Goal: Task Accomplishment & Management: Use online tool/utility

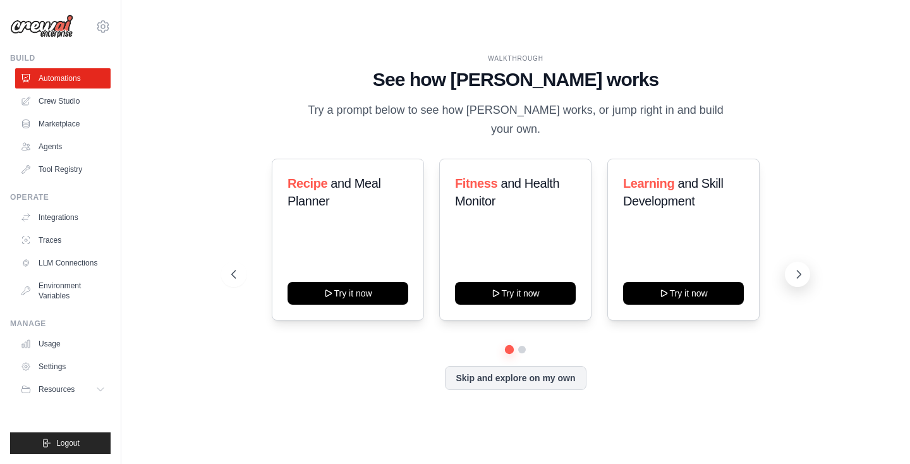
click at [803, 268] on icon at bounding box center [798, 274] width 13 height 13
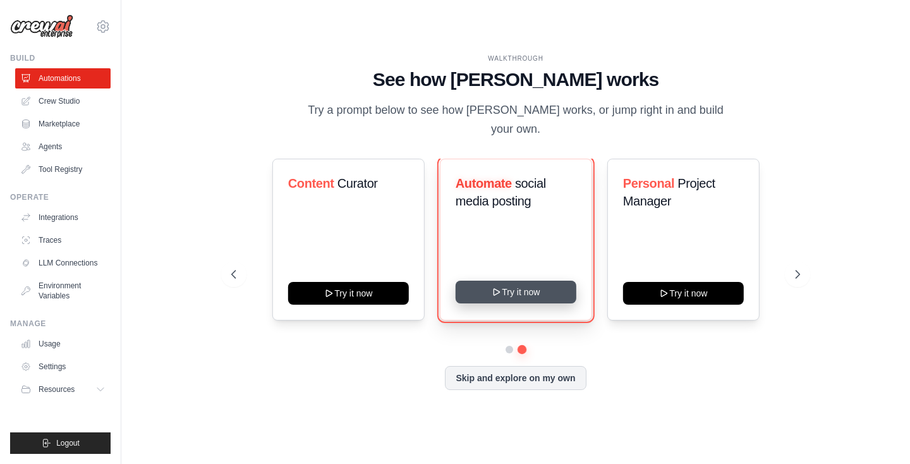
click at [547, 281] on button "Try it now" at bounding box center [515, 292] width 121 height 23
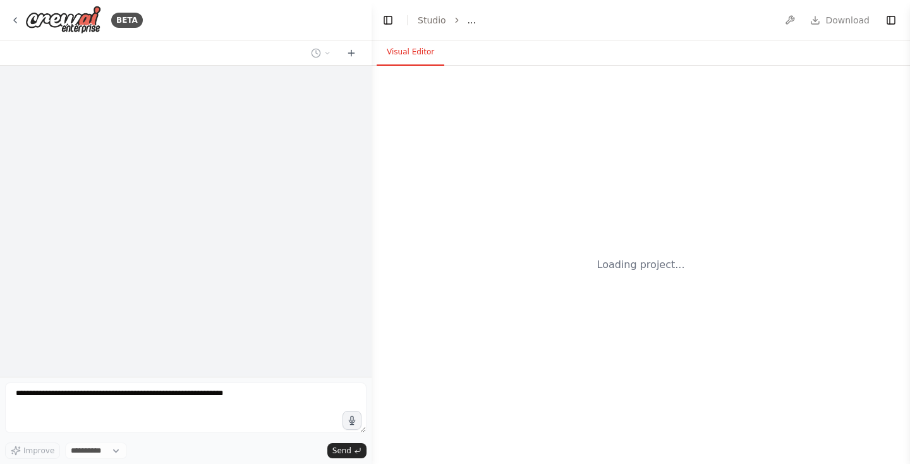
select select "****"
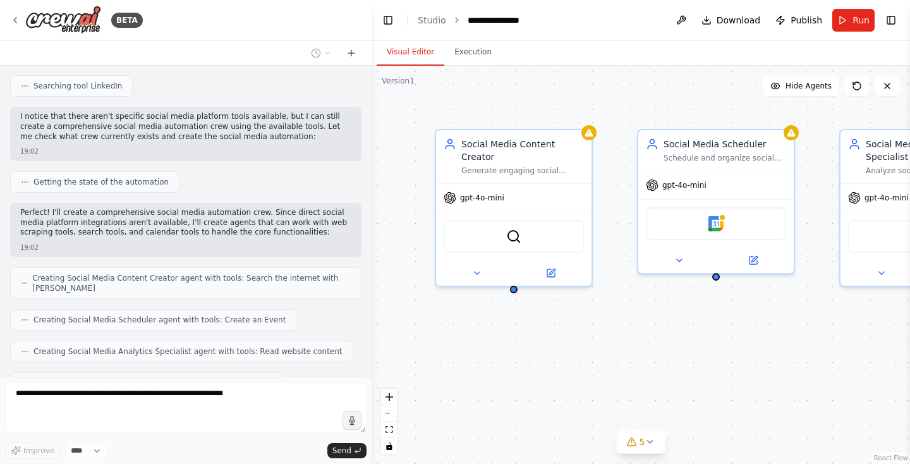
scroll to position [527, 0]
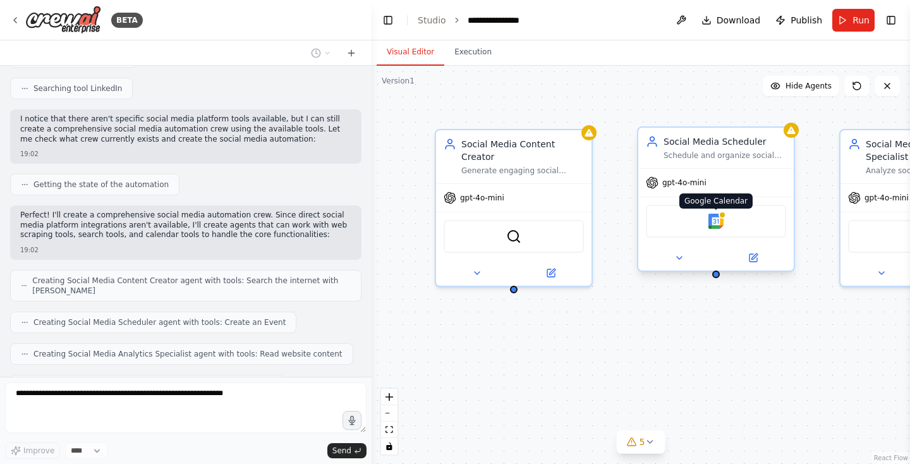
click at [718, 222] on img at bounding box center [715, 221] width 15 height 15
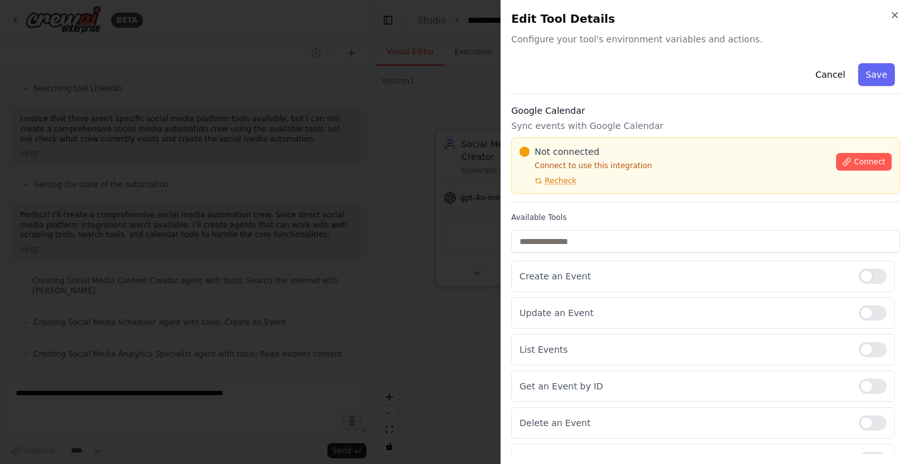
click at [809, 79] on div "Cancel Save" at bounding box center [705, 76] width 389 height 36
click at [835, 79] on button "Cancel" at bounding box center [830, 74] width 45 height 23
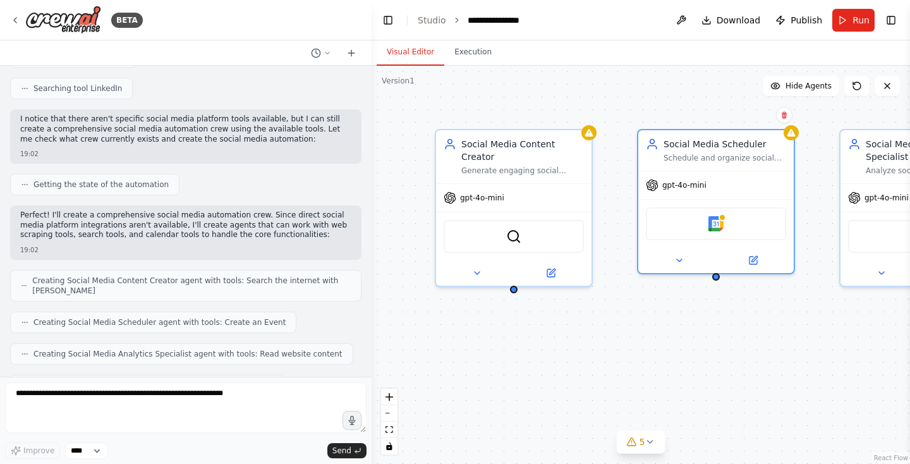
scroll to position [655, 0]
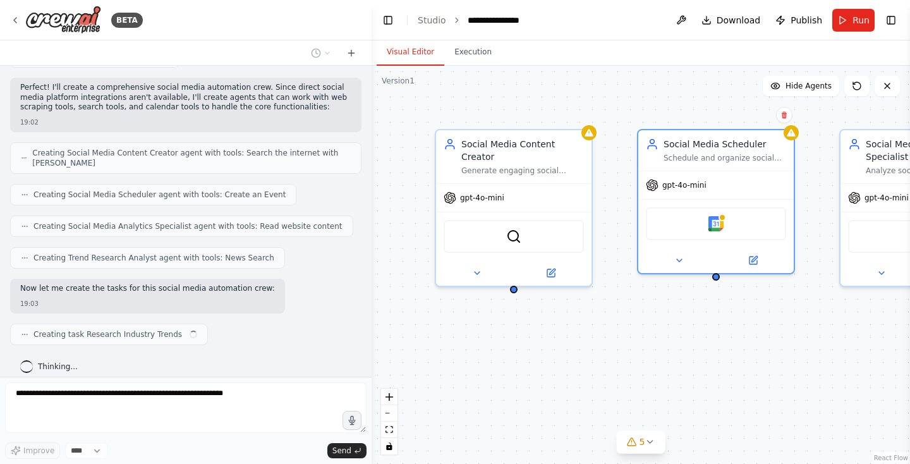
click at [430, 327] on div "Social Media Content Creator Generate engaging social media content ideas based…" at bounding box center [641, 265] width 538 height 398
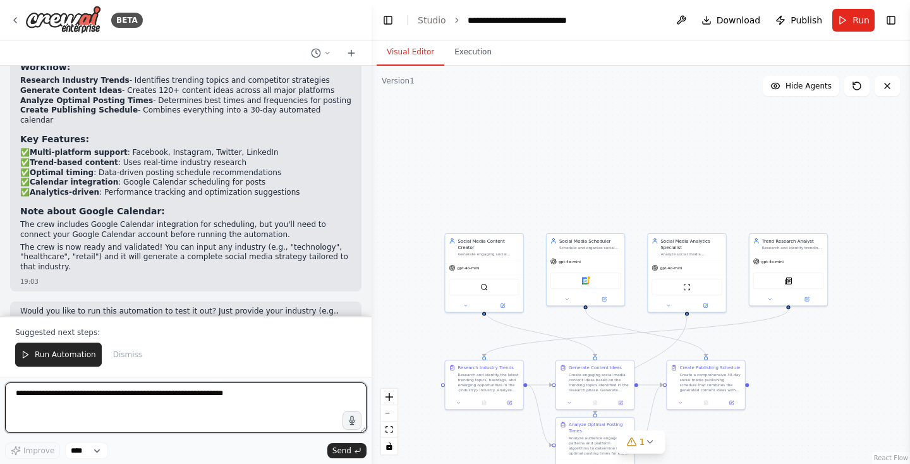
scroll to position [1198, 0]
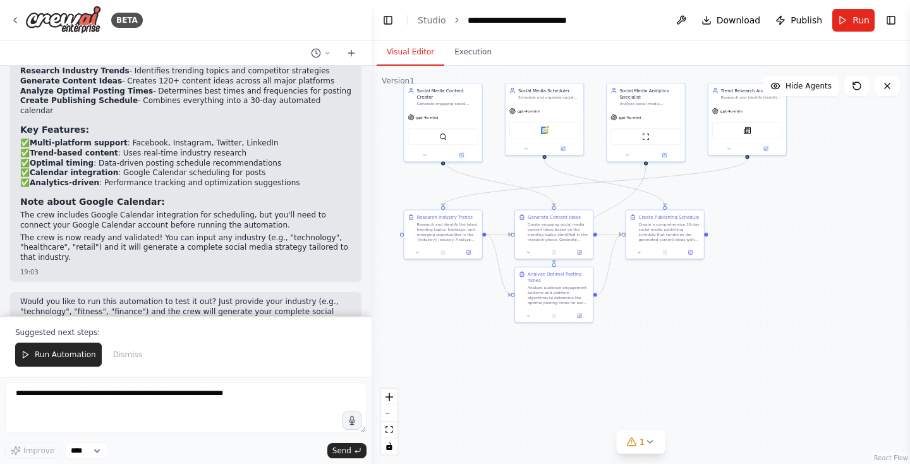
drag, startPoint x: 543, startPoint y: 319, endPoint x: 502, endPoint y: 170, distance: 154.7
click at [502, 170] on div ".deletable-edge-delete-btn { width: 20px; height: 20px; border: 0px solid #ffff…" at bounding box center [641, 265] width 538 height 398
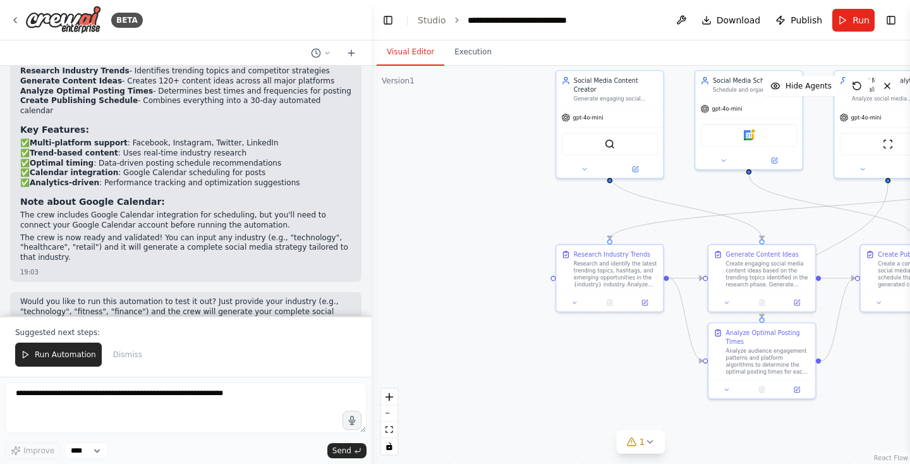
drag, startPoint x: 663, startPoint y: 291, endPoint x: 898, endPoint y: 372, distance: 248.6
click at [899, 373] on div ".deletable-edge-delete-btn { width: 20px; height: 20px; border: 0px solid #ffff…" at bounding box center [641, 265] width 538 height 398
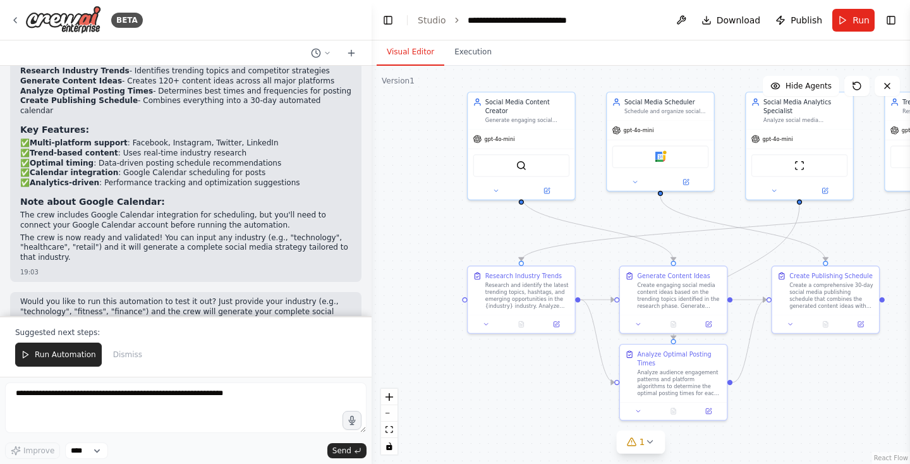
drag, startPoint x: 635, startPoint y: 377, endPoint x: 538, endPoint y: 379, distance: 96.7
click at [538, 378] on div ".deletable-edge-delete-btn { width: 20px; height: 20px; border: 0px solid #ffff…" at bounding box center [641, 265] width 538 height 398
click at [646, 442] on icon at bounding box center [650, 442] width 10 height 10
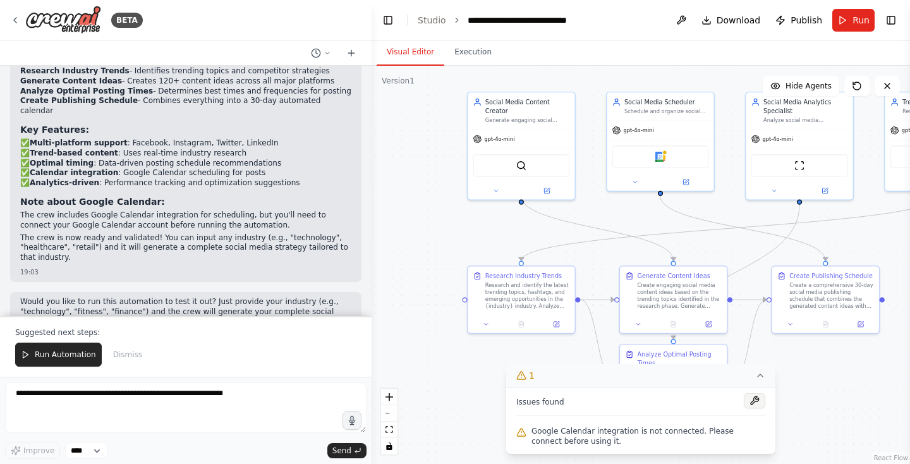
click at [754, 401] on button at bounding box center [754, 400] width 21 height 15
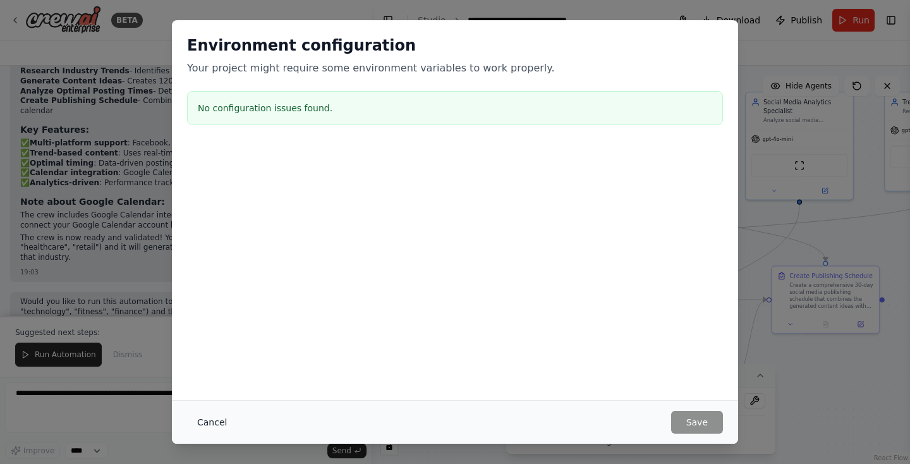
click at [217, 418] on button "Cancel" at bounding box center [212, 422] width 50 height 23
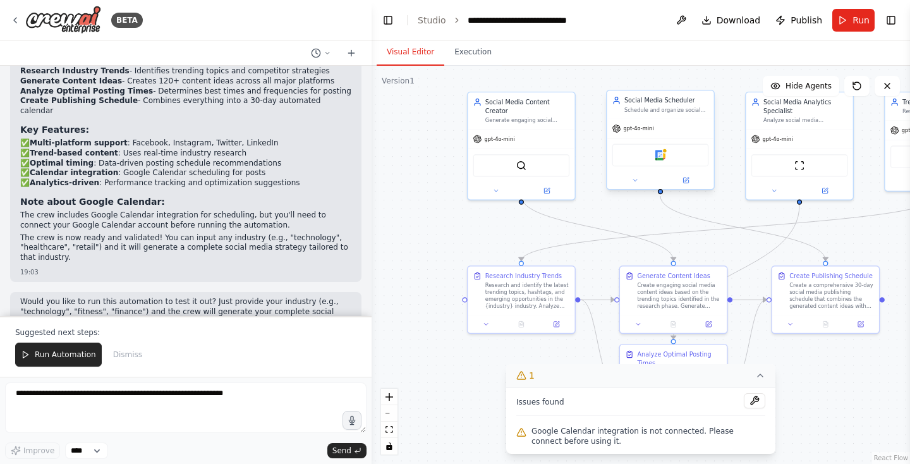
click at [679, 130] on div "gpt-4o-mini" at bounding box center [660, 128] width 107 height 19
click at [688, 176] on button at bounding box center [685, 180] width 49 height 11
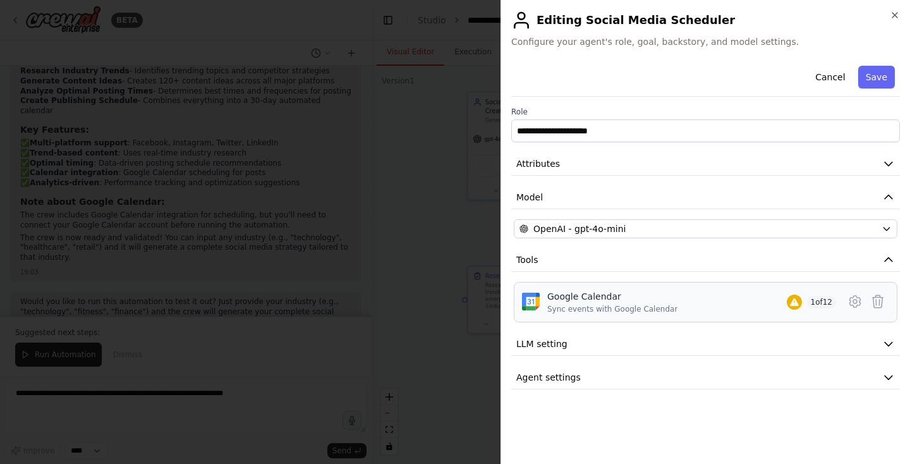
click at [553, 305] on div "Sync events with Google Calendar" at bounding box center [612, 309] width 130 height 10
click at [859, 301] on icon at bounding box center [854, 301] width 11 height 11
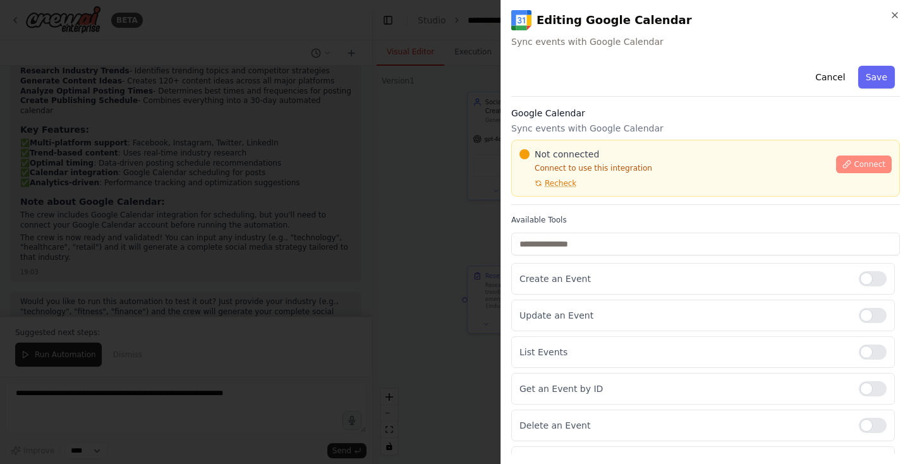
click at [868, 169] on span "Connect" at bounding box center [870, 164] width 32 height 10
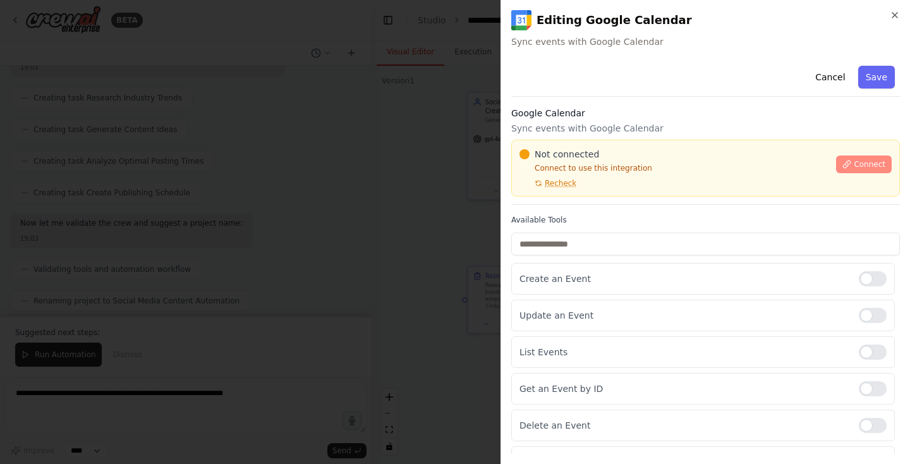
scroll to position [1604, 0]
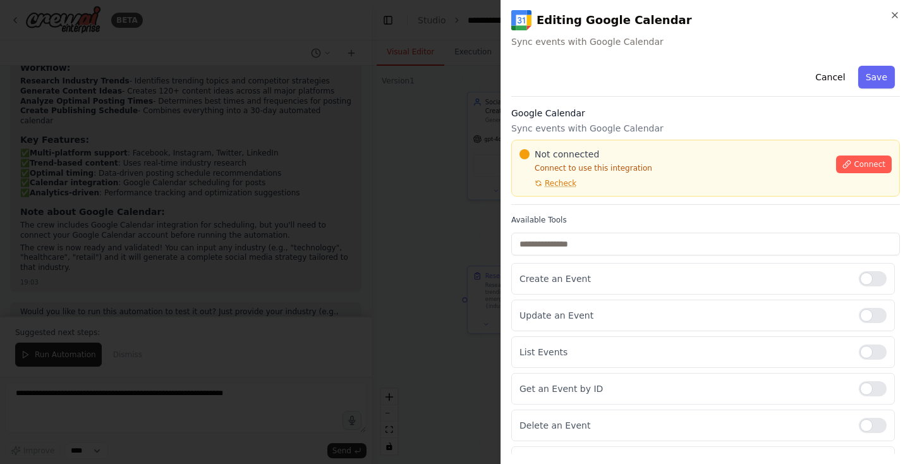
click at [612, 138] on div "Google Calendar Sync events with Google Calendar Not connected Connect to use t…" at bounding box center [705, 156] width 389 height 98
click at [597, 134] on p "Sync events with Google Calendar" at bounding box center [705, 128] width 389 height 13
click at [591, 120] on div "Google Calendar Sync events with Google Calendar Not connected Connect to use t…" at bounding box center [705, 156] width 389 height 98
click at [581, 132] on p "Sync events with Google Calendar" at bounding box center [705, 128] width 389 height 13
click at [597, 118] on h3 "Google Calendar" at bounding box center [705, 113] width 389 height 13
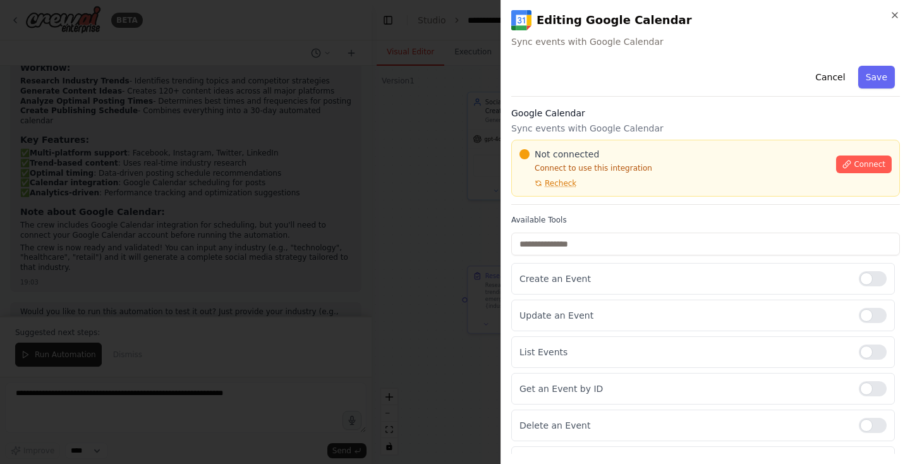
click at [586, 123] on p "Sync events with Google Calendar" at bounding box center [705, 128] width 389 height 13
click at [605, 140] on div "Not connected Connect to use this integration Recheck Connect" at bounding box center [705, 168] width 389 height 57
click at [605, 130] on p "Sync events with Google Calendar" at bounding box center [705, 128] width 389 height 13
click at [678, 104] on div "Cancel Save Google Calendar Sync events with Google Calendar Not connected Conn…" at bounding box center [705, 379] width 389 height 637
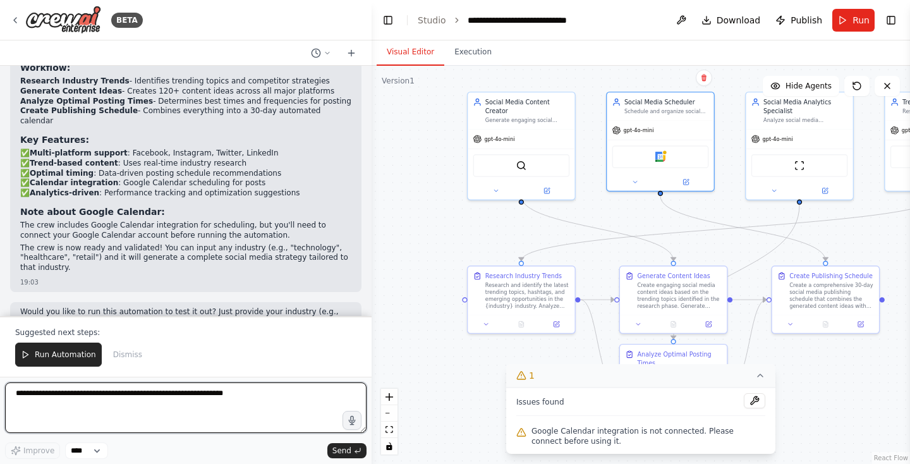
click at [270, 397] on textarea at bounding box center [185, 407] width 361 height 51
type textarea "**********"
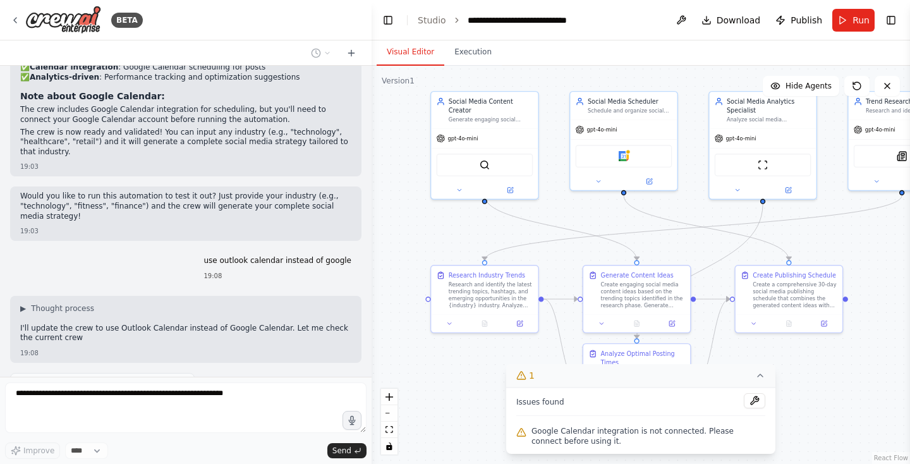
scroll to position [1730, 0]
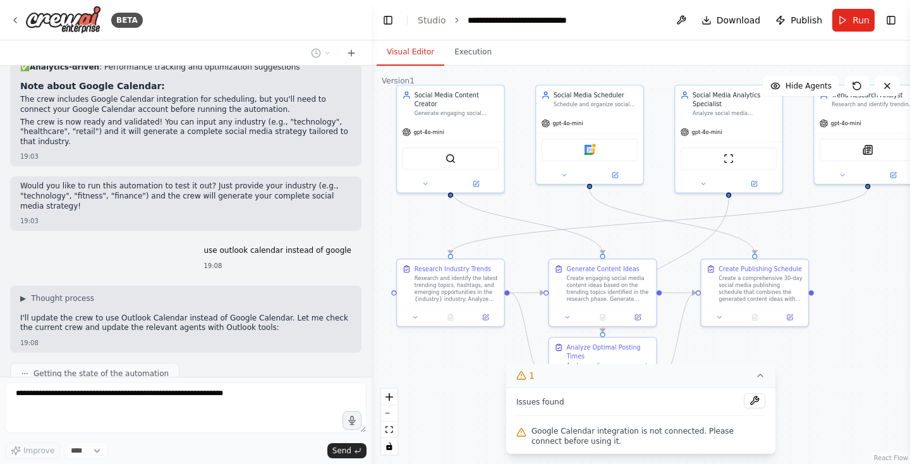
drag, startPoint x: 581, startPoint y: 207, endPoint x: 511, endPoint y: 199, distance: 71.2
click at [511, 199] on div ".deletable-edge-delete-btn { width: 20px; height: 20px; border: 0px solid #ffff…" at bounding box center [641, 265] width 538 height 398
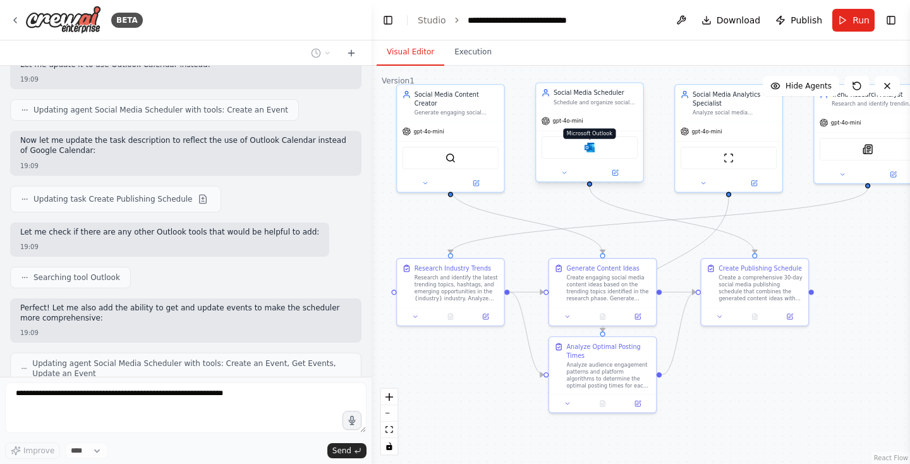
scroll to position [2156, 0]
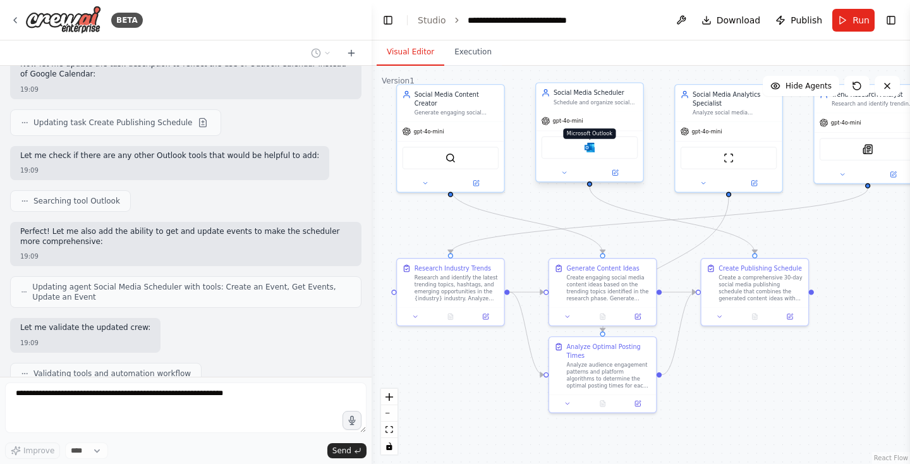
click at [591, 145] on img at bounding box center [590, 147] width 11 height 11
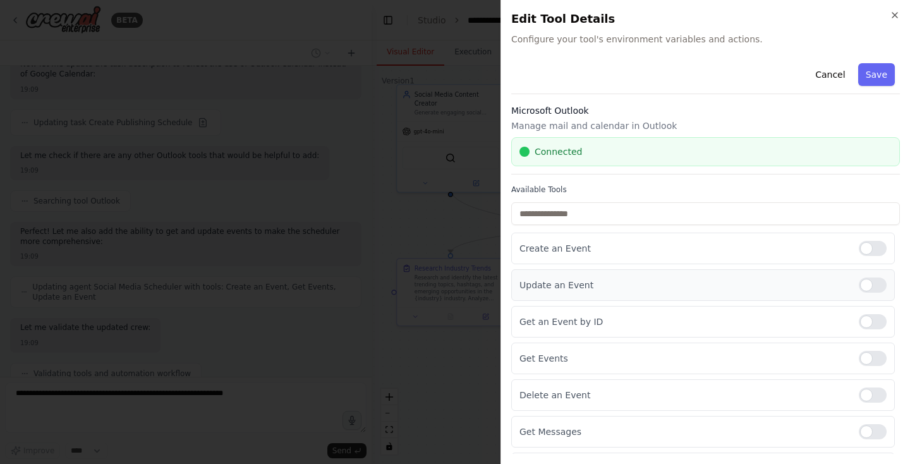
scroll to position [30, 0]
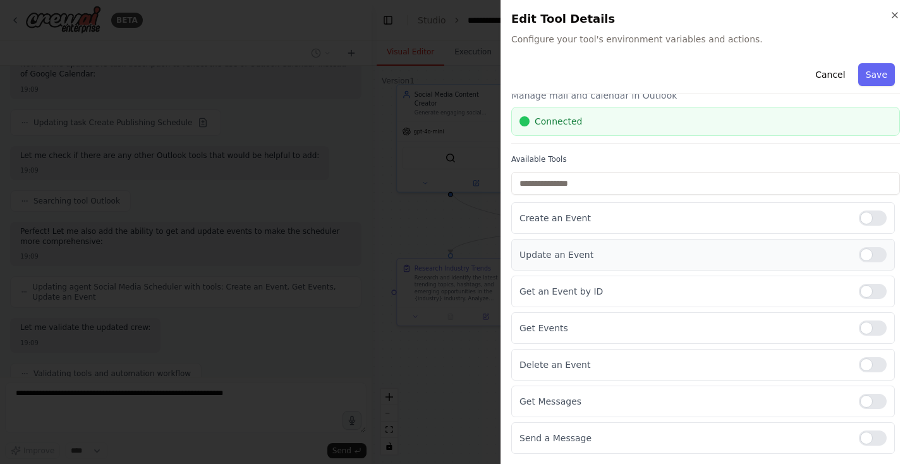
click at [874, 248] on div at bounding box center [873, 254] width 28 height 15
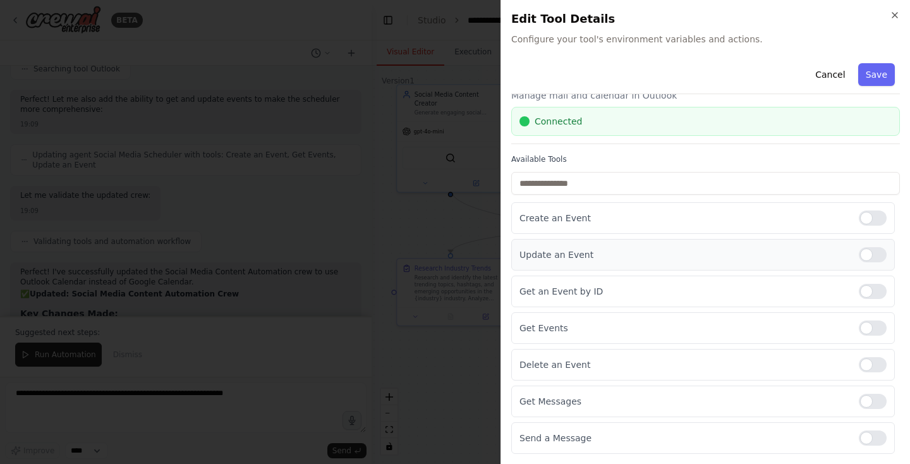
click at [874, 259] on div at bounding box center [873, 254] width 28 height 15
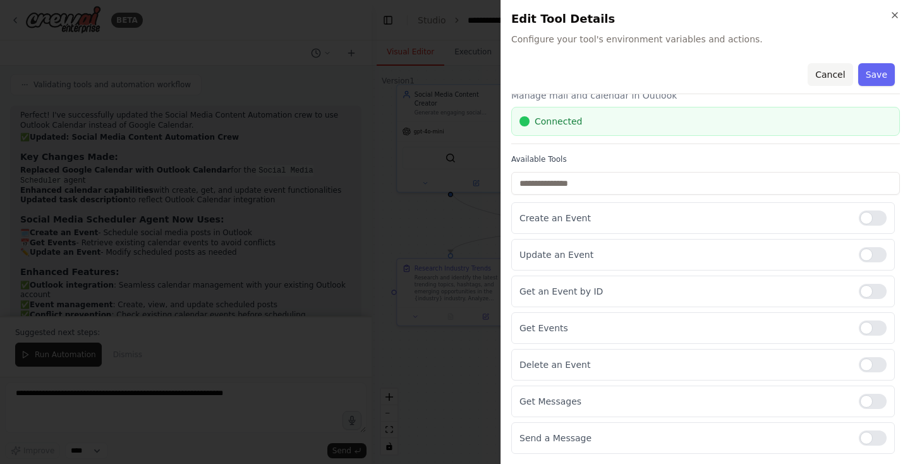
click at [834, 79] on button "Cancel" at bounding box center [830, 74] width 45 height 23
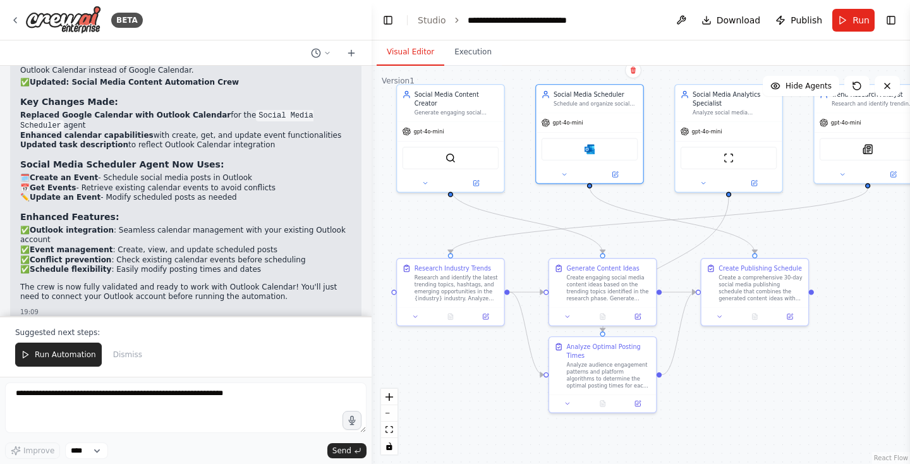
scroll to position [2509, 0]
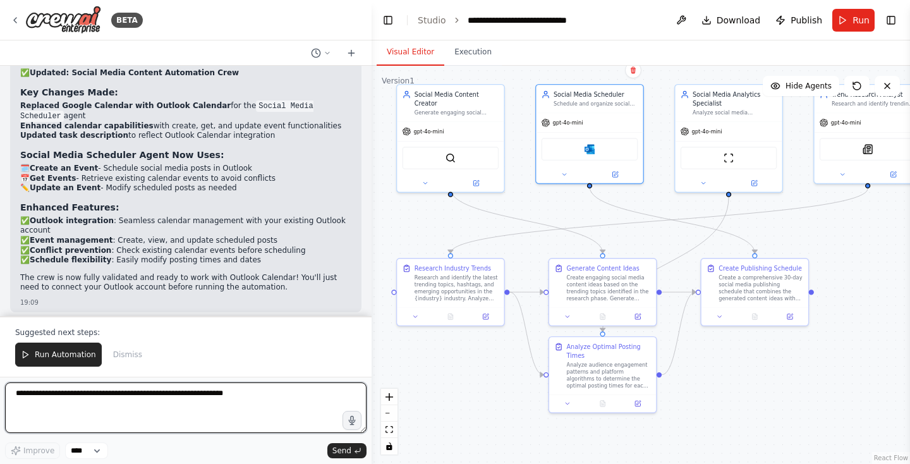
click at [290, 394] on textarea at bounding box center [185, 407] width 361 height 51
type textarea "*"
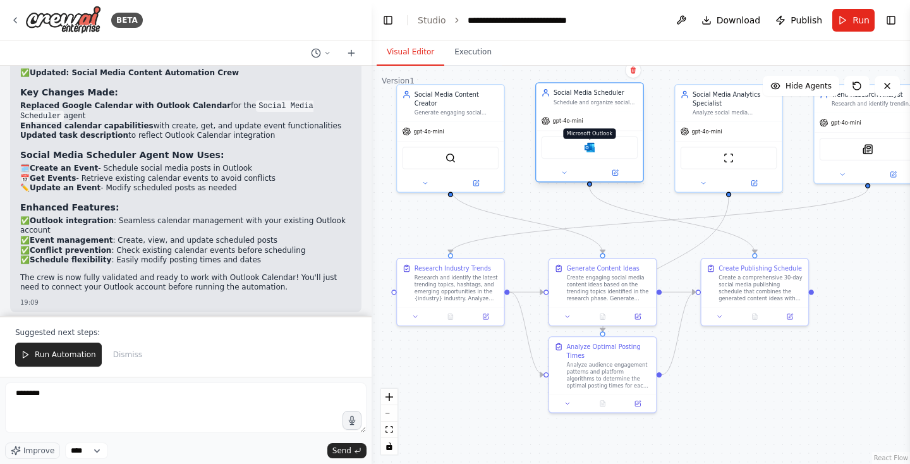
click at [588, 150] on img at bounding box center [590, 147] width 11 height 11
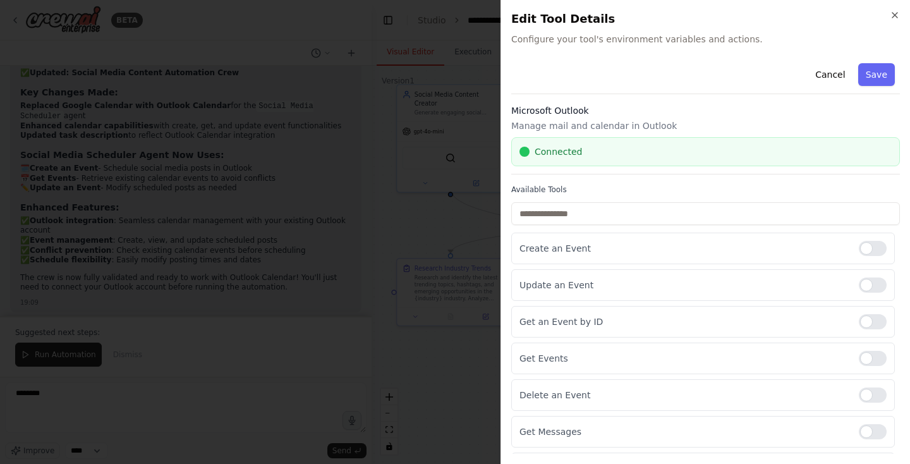
click at [319, 373] on div at bounding box center [455, 232] width 910 height 464
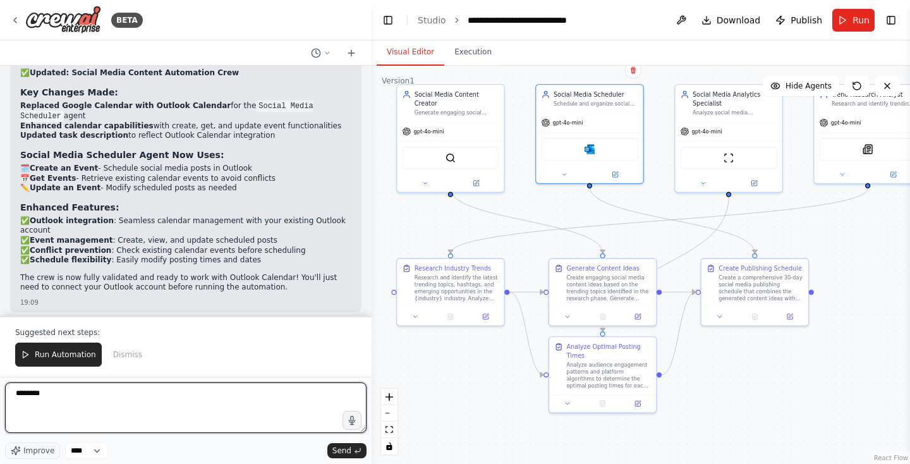
click at [248, 389] on textarea "*******" at bounding box center [185, 407] width 361 height 51
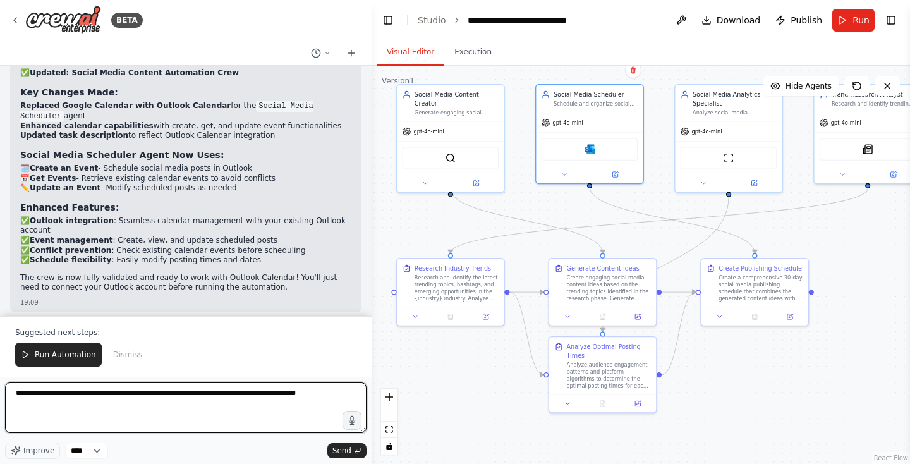
type textarea "**********"
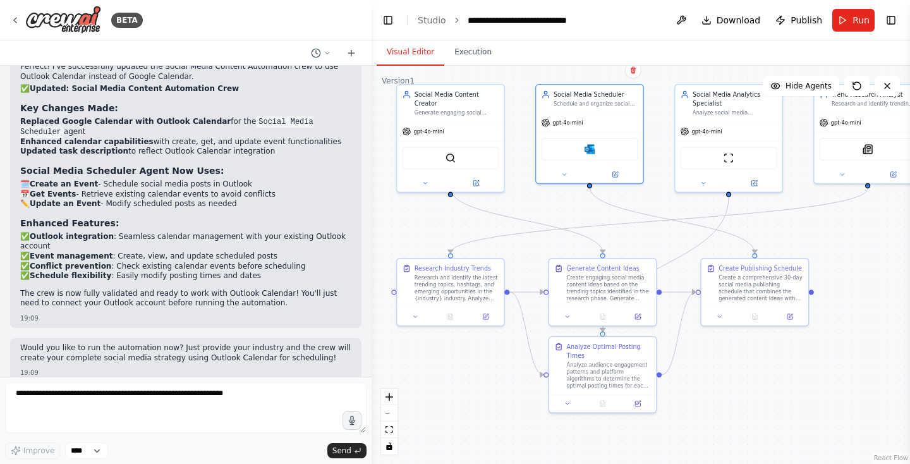
scroll to position [2526, 0]
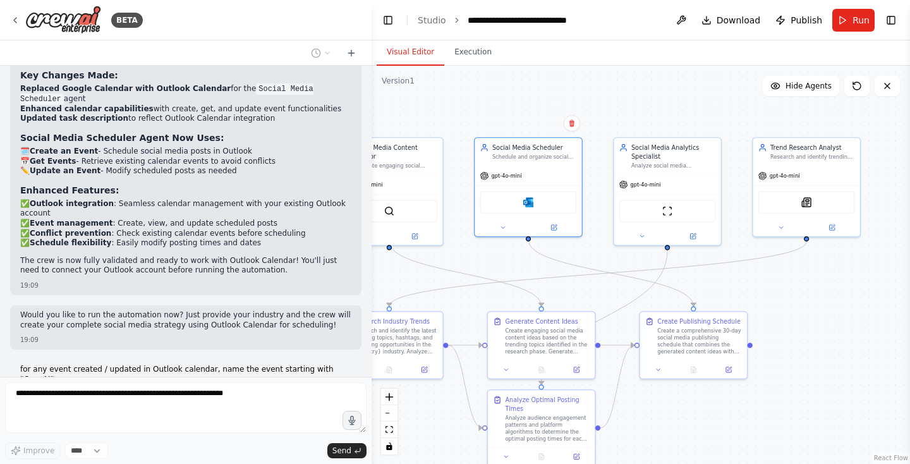
drag, startPoint x: 857, startPoint y: 257, endPoint x: 795, endPoint y: 310, distance: 81.6
click at [796, 310] on div ".deletable-edge-delete-btn { width: 20px; height: 20px; border: 0px solid #ffff…" at bounding box center [641, 265] width 538 height 398
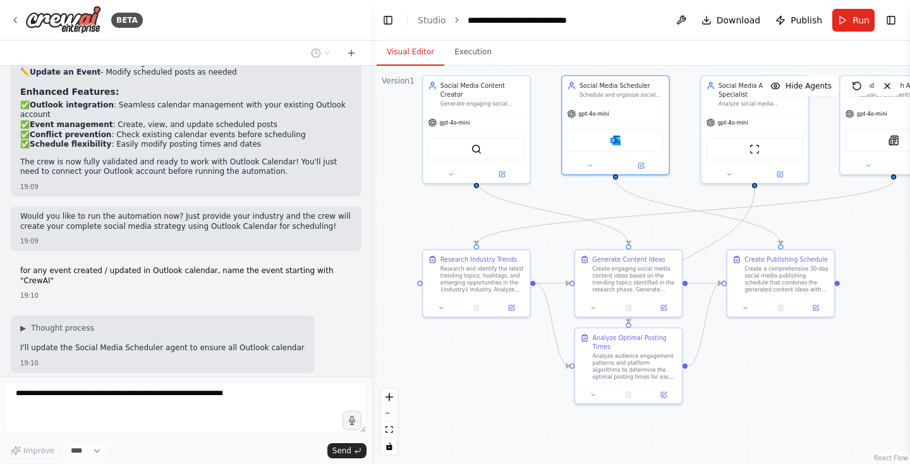
drag, startPoint x: 793, startPoint y: 282, endPoint x: 880, endPoint y: 221, distance: 106.6
click at [880, 221] on div ".deletable-edge-delete-btn { width: 20px; height: 20px; border: 0px solid #ffff…" at bounding box center [641, 265] width 538 height 398
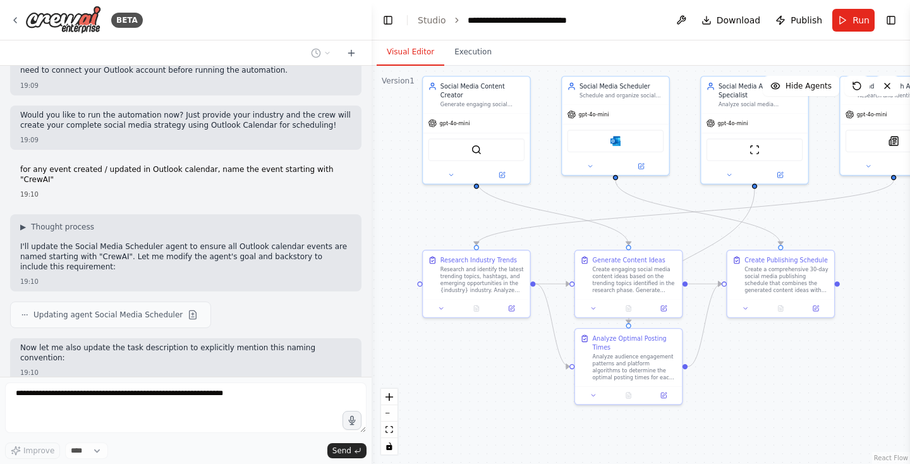
scroll to position [2763, 0]
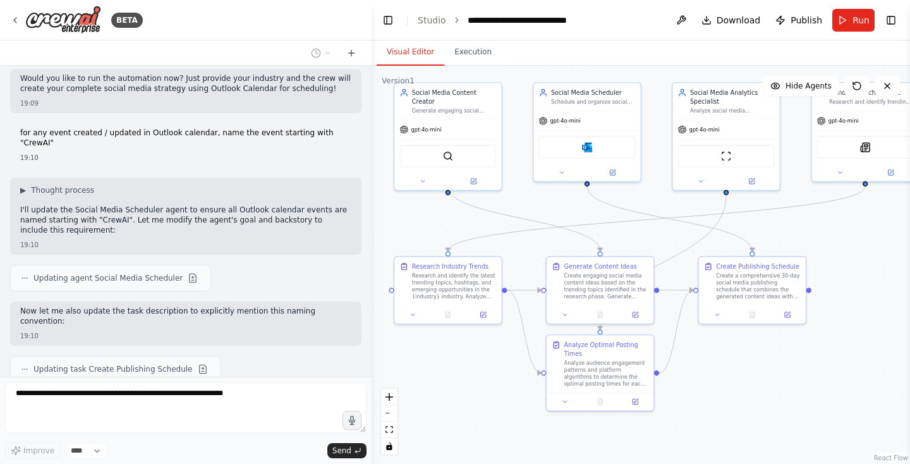
drag, startPoint x: 485, startPoint y: 367, endPoint x: 456, endPoint y: 373, distance: 29.1
click at [456, 373] on div ".deletable-edge-delete-btn { width: 20px; height: 20px; border: 0px solid #ffff…" at bounding box center [641, 265] width 538 height 398
click at [482, 313] on icon at bounding box center [482, 312] width 5 height 5
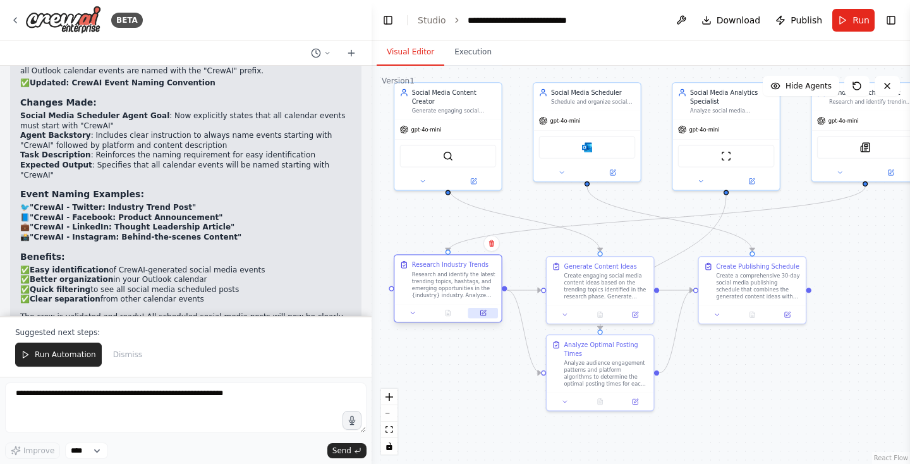
scroll to position [3146, 0]
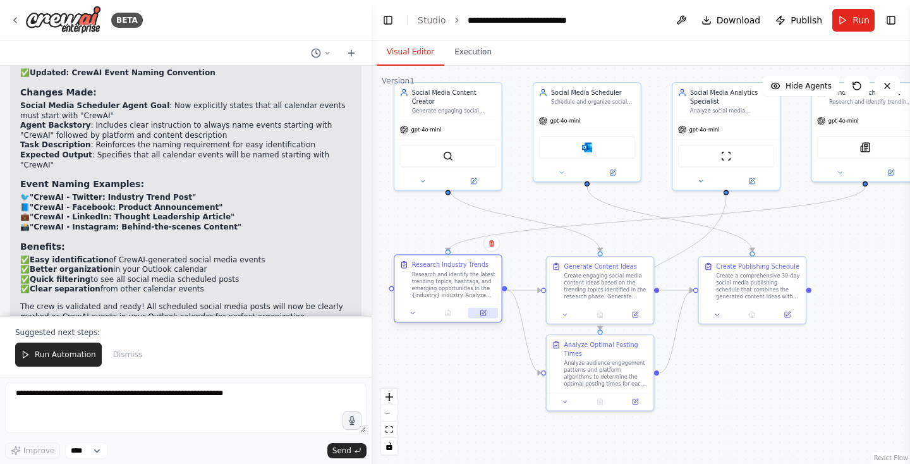
click at [478, 310] on button at bounding box center [483, 313] width 30 height 11
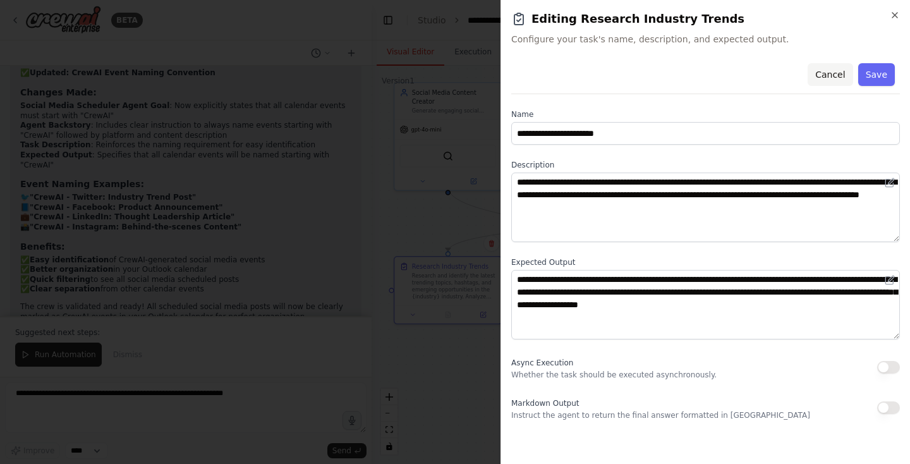
click at [823, 75] on button "Cancel" at bounding box center [830, 74] width 45 height 23
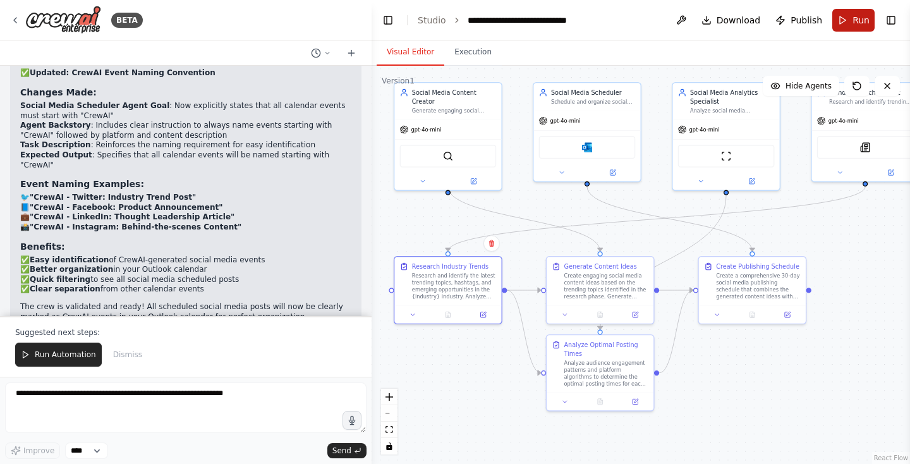
click at [851, 24] on button "Run" at bounding box center [853, 20] width 42 height 23
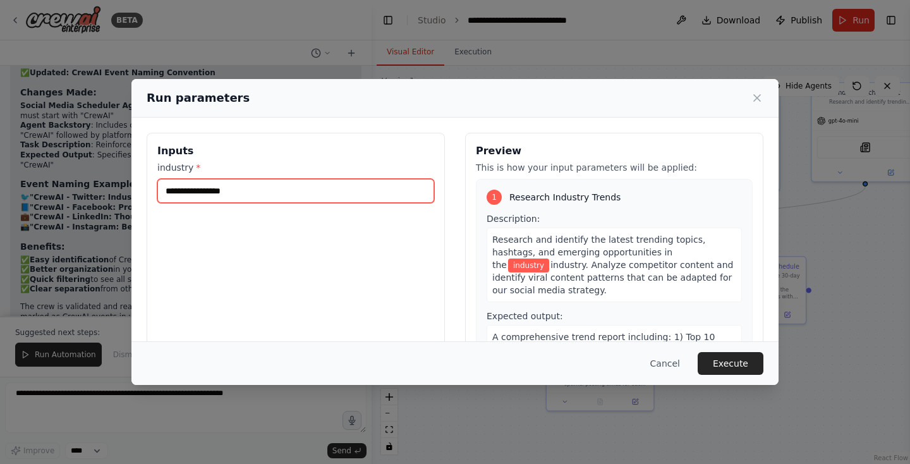
click at [310, 192] on input "industry *" at bounding box center [295, 191] width 277 height 24
type input "**********"
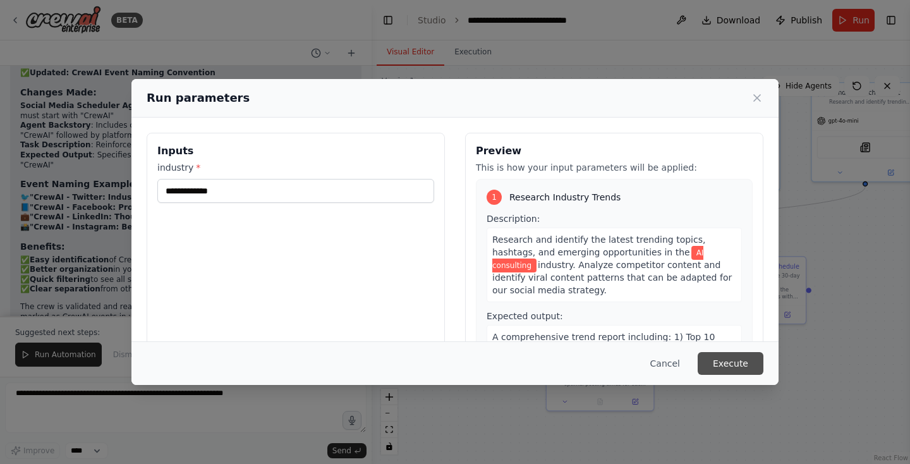
click at [745, 366] on button "Execute" at bounding box center [731, 363] width 66 height 23
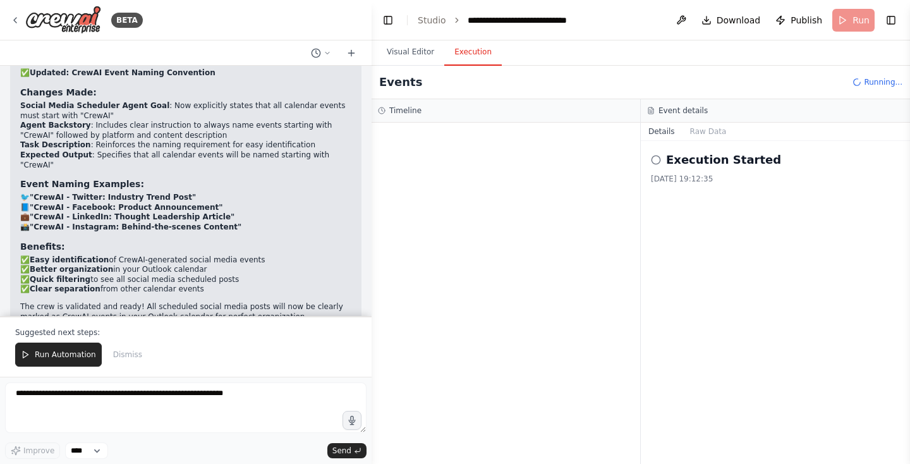
click at [484, 54] on button "Execution" at bounding box center [473, 52] width 58 height 27
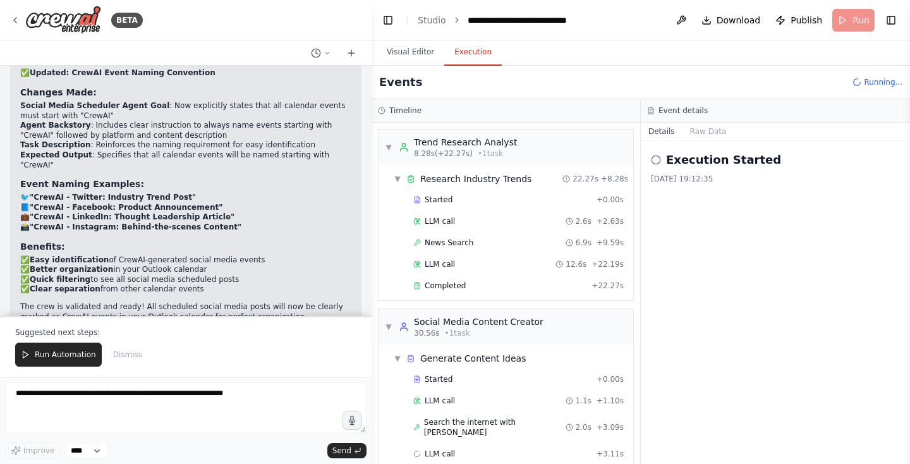
scroll to position [9, 0]
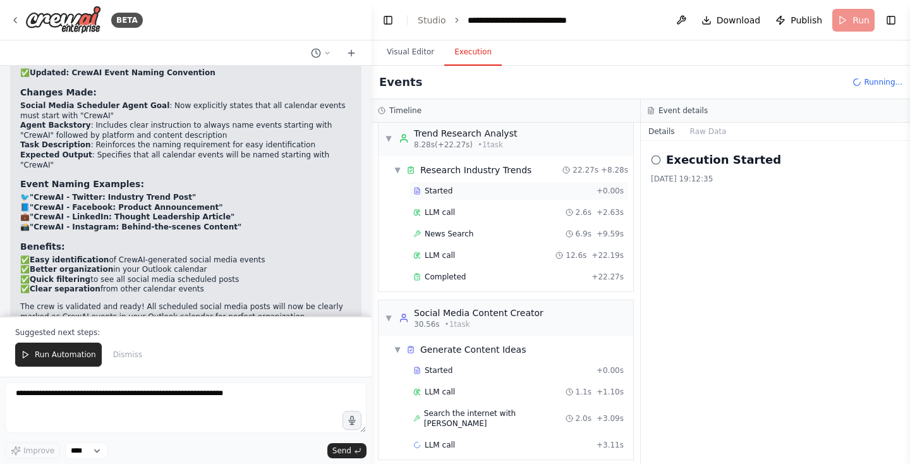
click at [444, 193] on span "Started" at bounding box center [439, 191] width 28 height 10
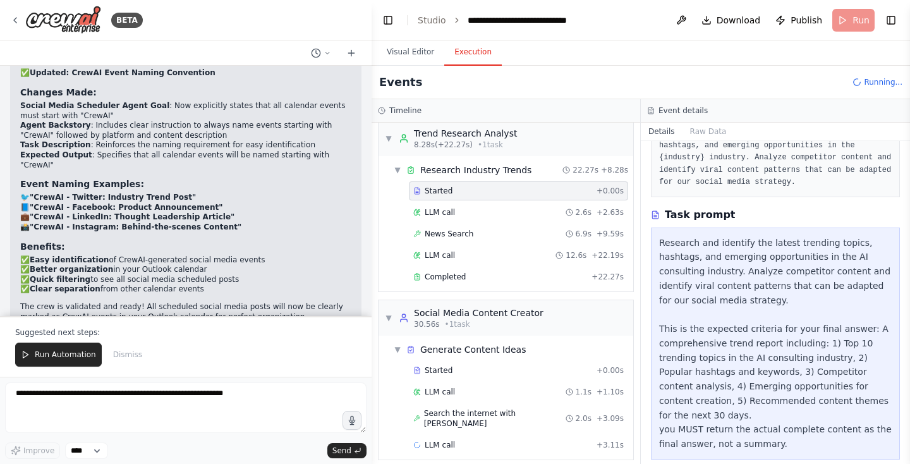
scroll to position [94, 0]
click at [557, 211] on div "LLM call 2.6s + 2.63s" at bounding box center [518, 212] width 210 height 10
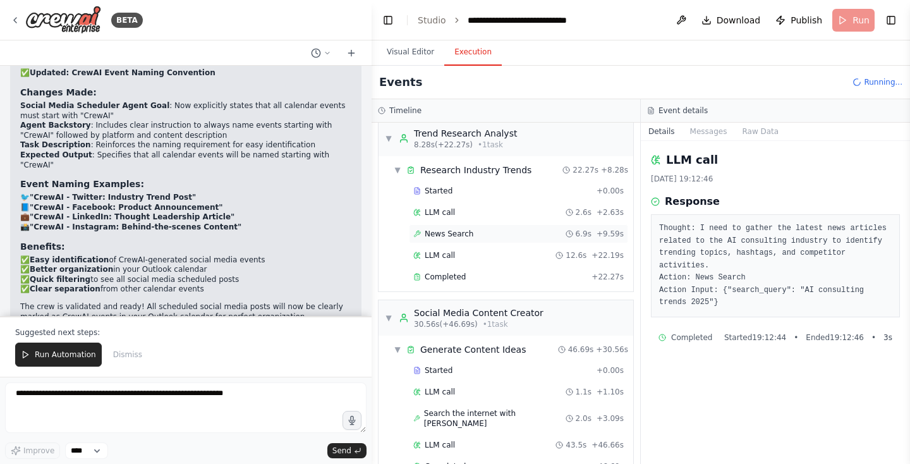
click at [570, 234] on icon at bounding box center [570, 234] width 8 height 8
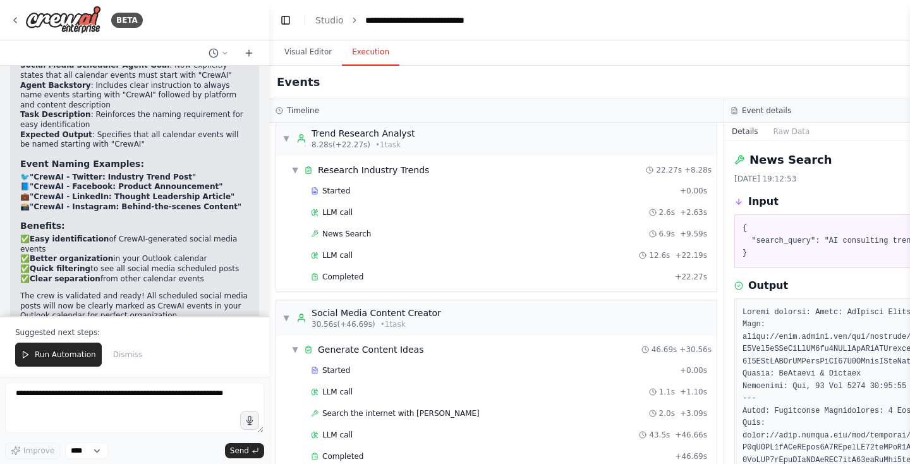
drag, startPoint x: 371, startPoint y: 124, endPoint x: 273, endPoint y: 139, distance: 99.1
click at [271, 138] on div "BETA Create a crew that schedules and publishes social media content across mul…" at bounding box center [455, 232] width 910 height 464
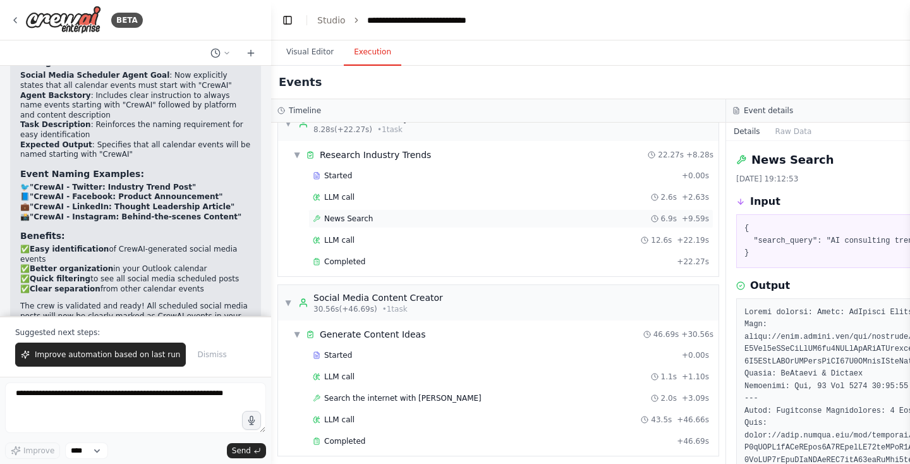
scroll to position [28, 0]
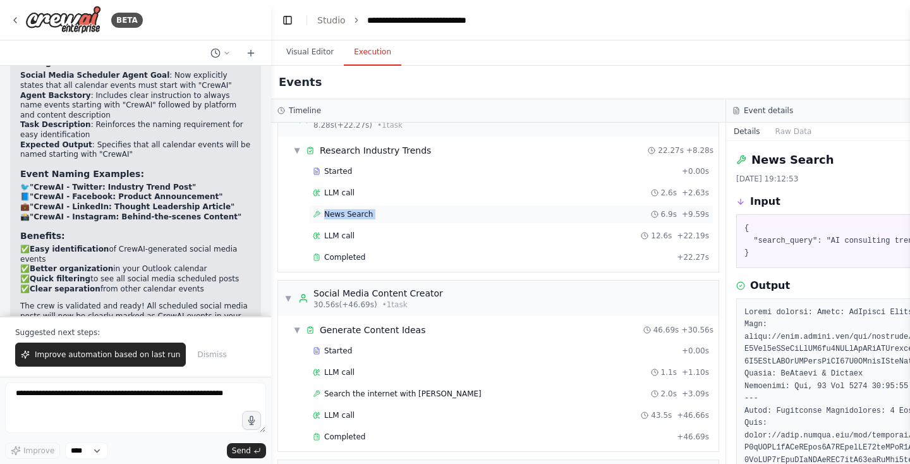
drag, startPoint x: 725, startPoint y: 201, endPoint x: 615, endPoint y: 209, distance: 110.3
click at [615, 209] on div "Timeline ▼ Trend Research Analyst 8.28s (+22.27s) • 1 task ▼ Research Industry …" at bounding box center [726, 281] width 910 height 365
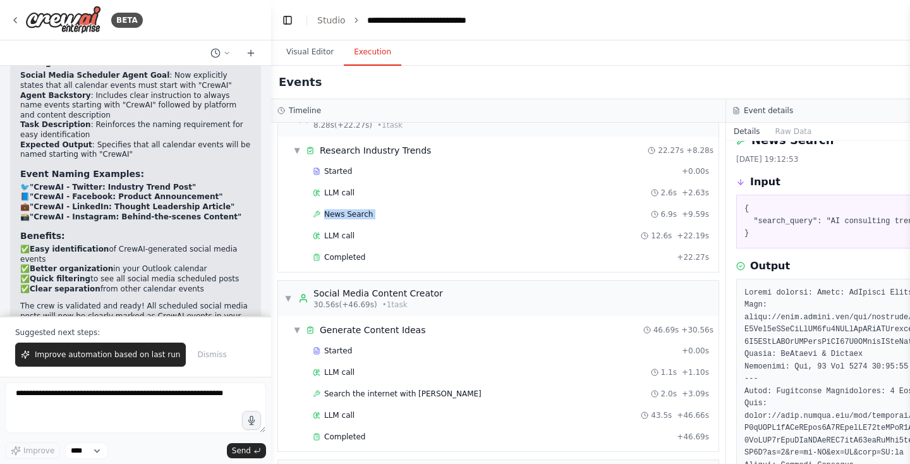
scroll to position [30, 0]
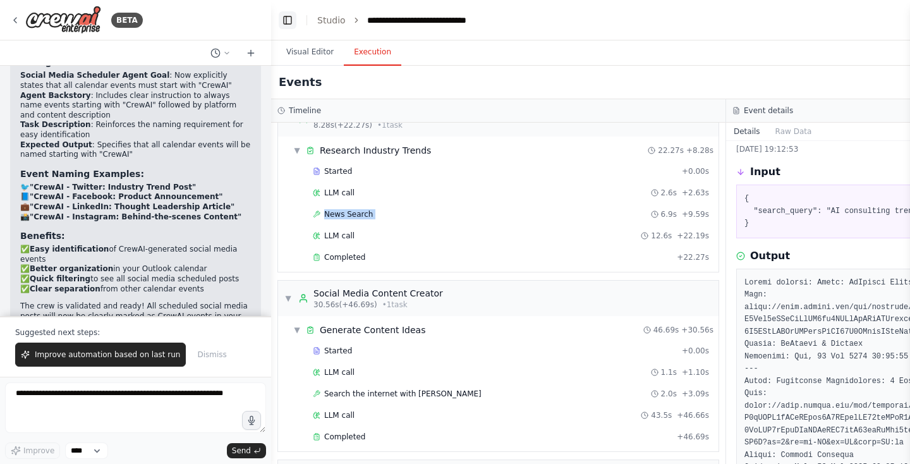
click at [287, 18] on button "Toggle Left Sidebar" at bounding box center [288, 20] width 18 height 18
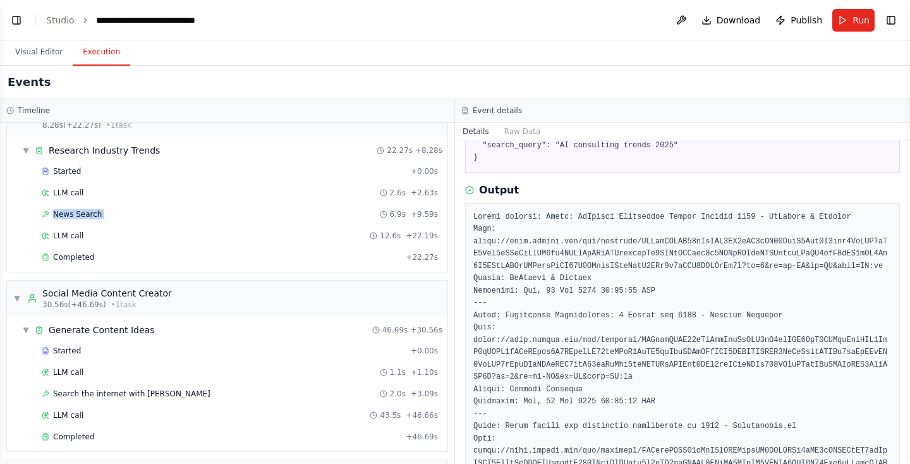
scroll to position [164, 0]
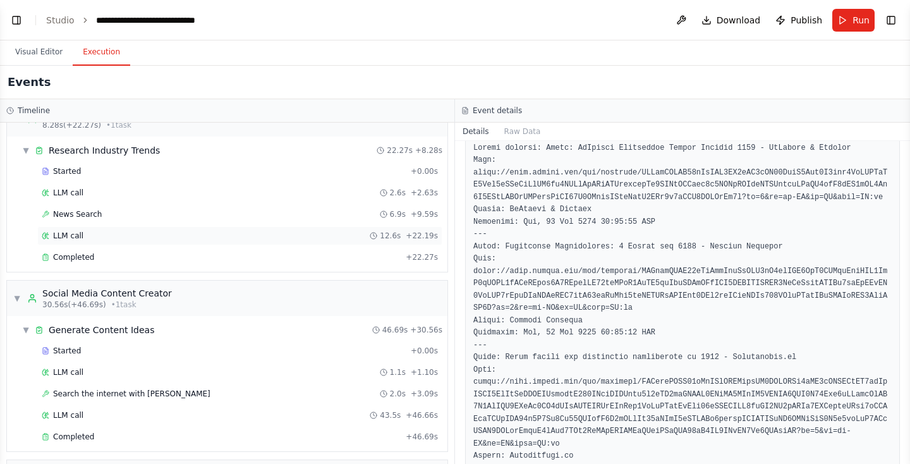
click at [416, 238] on span "+ 22.19s" at bounding box center [422, 236] width 32 height 10
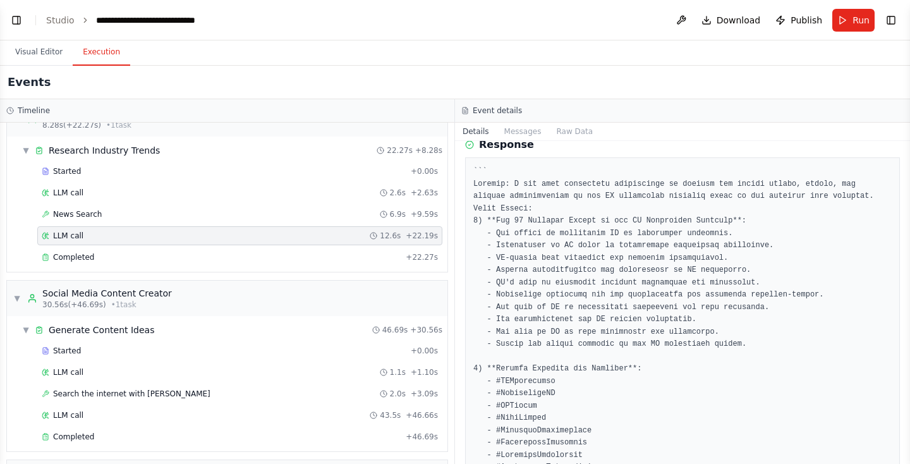
scroll to position [58, 0]
click at [432, 212] on span "+ 9.59s" at bounding box center [424, 214] width 27 height 10
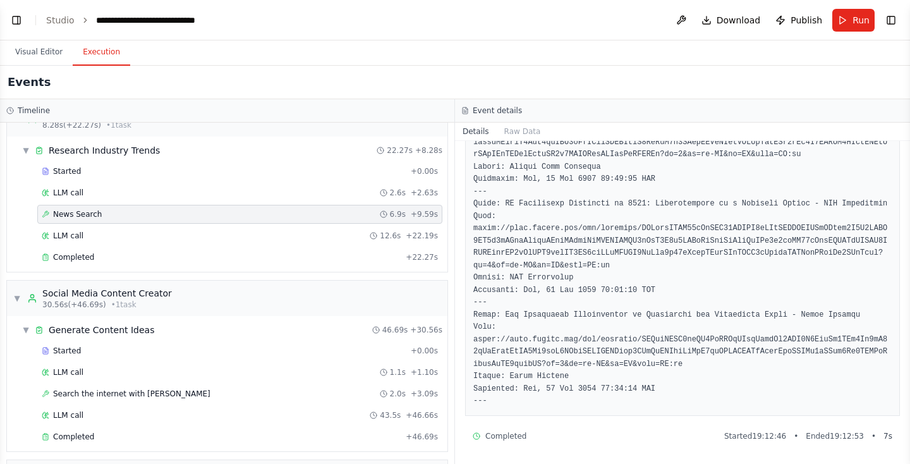
scroll to position [1020, 0]
click at [361, 233] on div "LLM call 12.6s + 22.19s" at bounding box center [240, 236] width 396 height 10
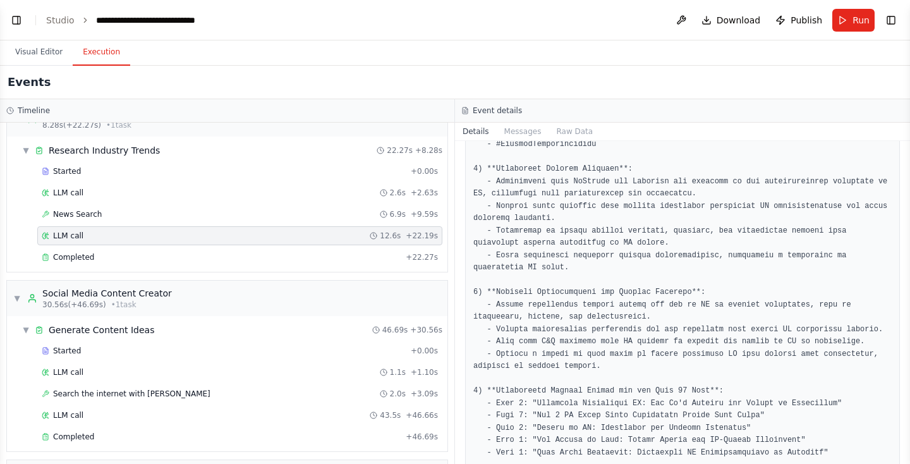
scroll to position [505, 0]
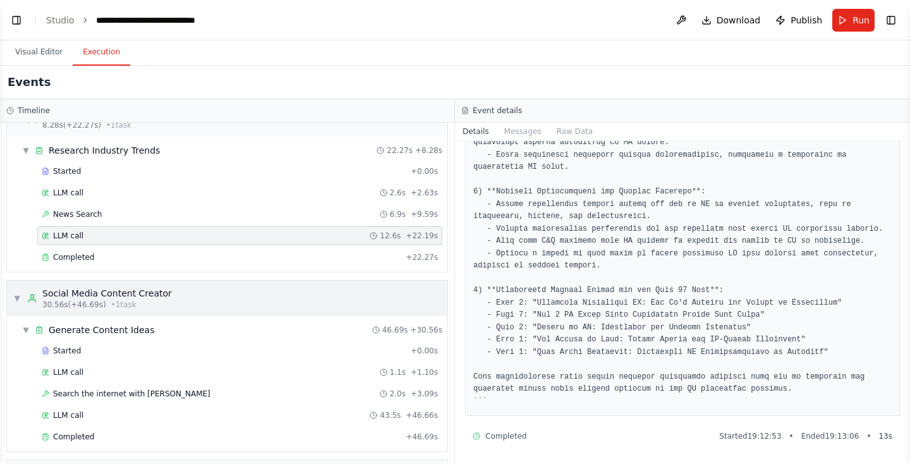
click at [244, 308] on div "▼ Social Media Content Creator 30.56s (+46.69s) • 1 task" at bounding box center [227, 298] width 440 height 35
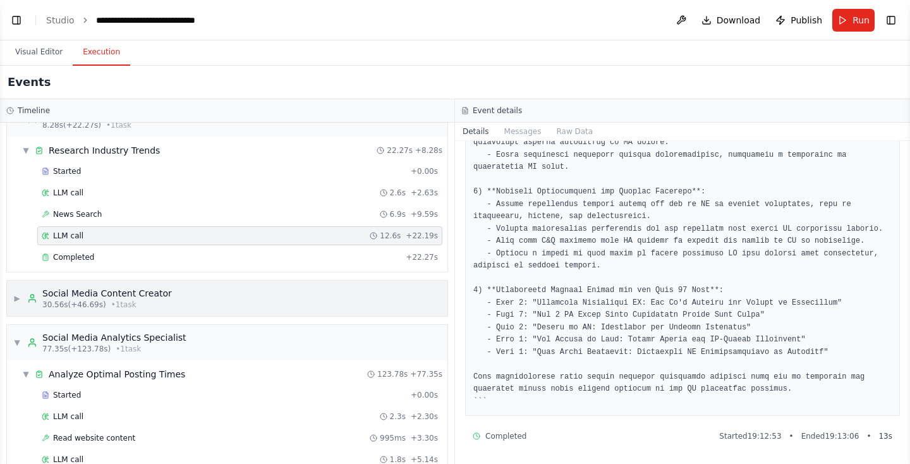
click at [244, 308] on div "▶ Social Media Content Creator 30.56s (+46.69s) • 1 task" at bounding box center [227, 298] width 440 height 35
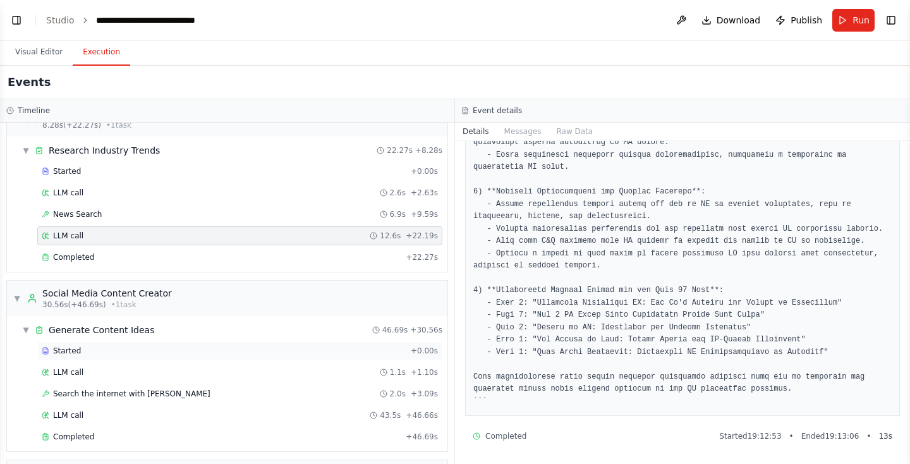
click at [71, 342] on div "Started + 0.00s" at bounding box center [239, 350] width 405 height 19
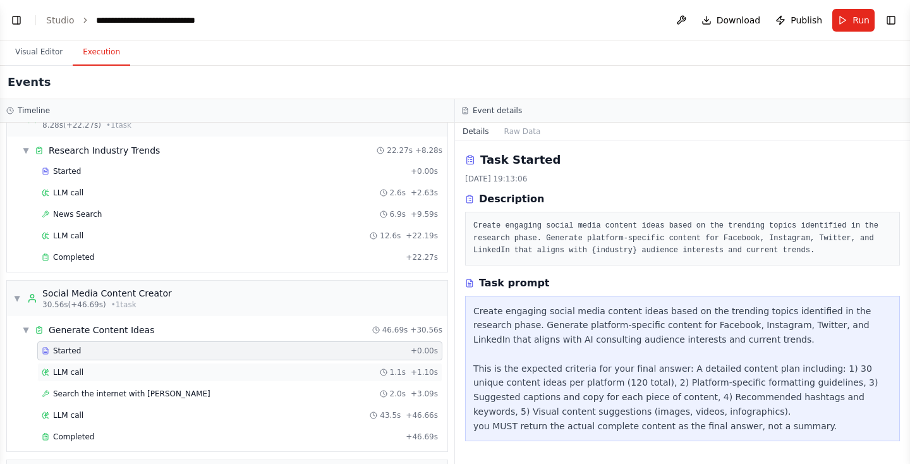
click at [260, 370] on div "LLM call 1.1s + 1.10s" at bounding box center [240, 372] width 396 height 10
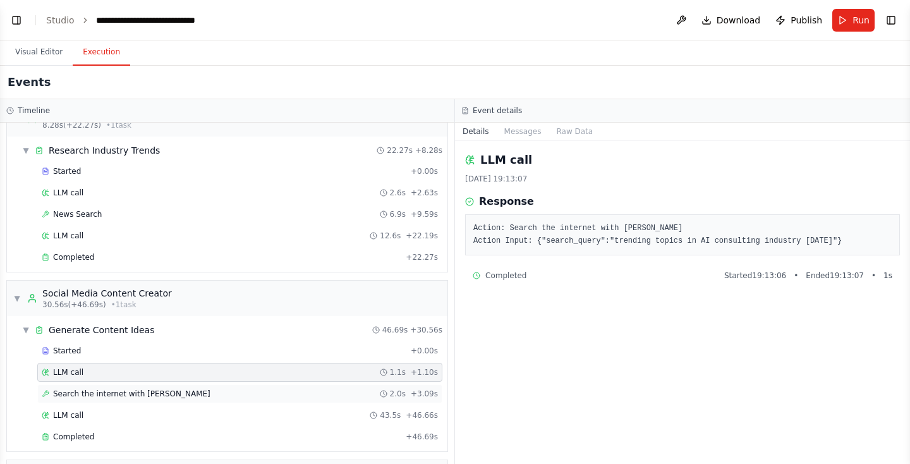
click at [277, 393] on div "Search the internet with [PERSON_NAME] 2.0s + 3.09s" at bounding box center [240, 394] width 396 height 10
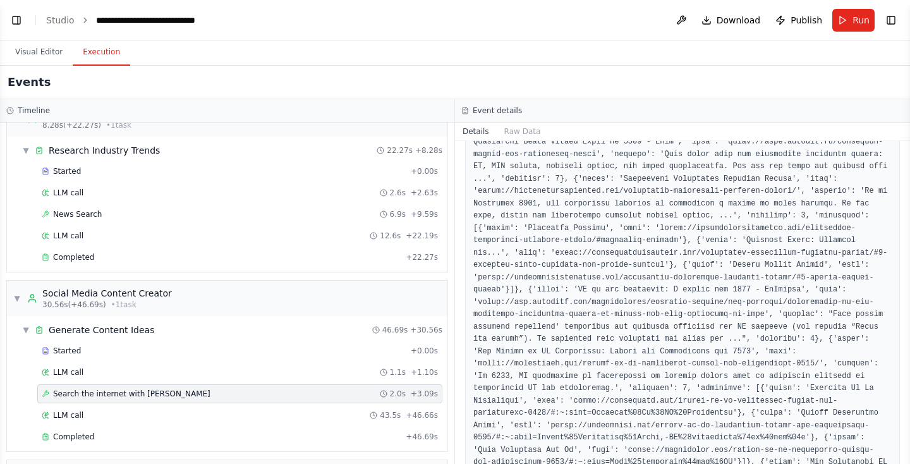
scroll to position [638, 0]
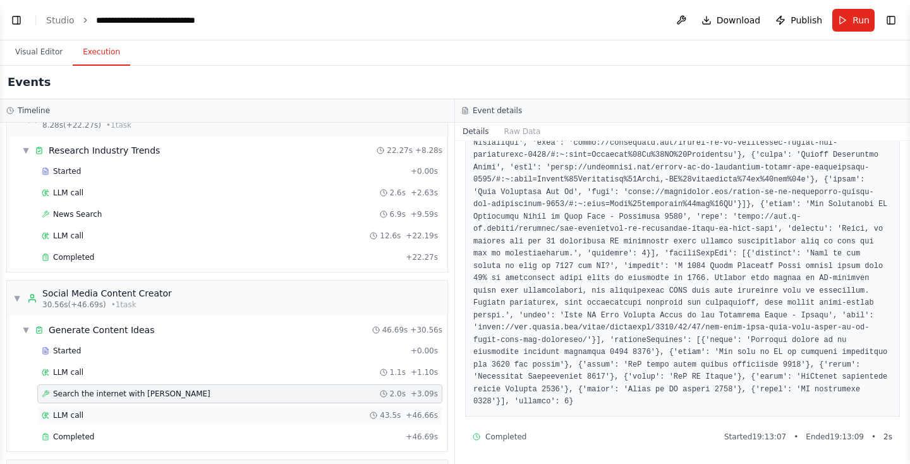
click at [376, 412] on circle at bounding box center [373, 415] width 6 height 6
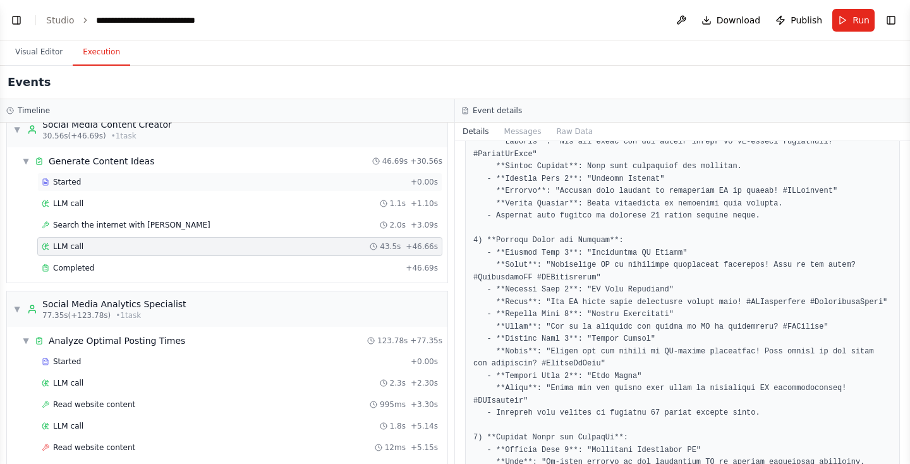
scroll to position [303, 0]
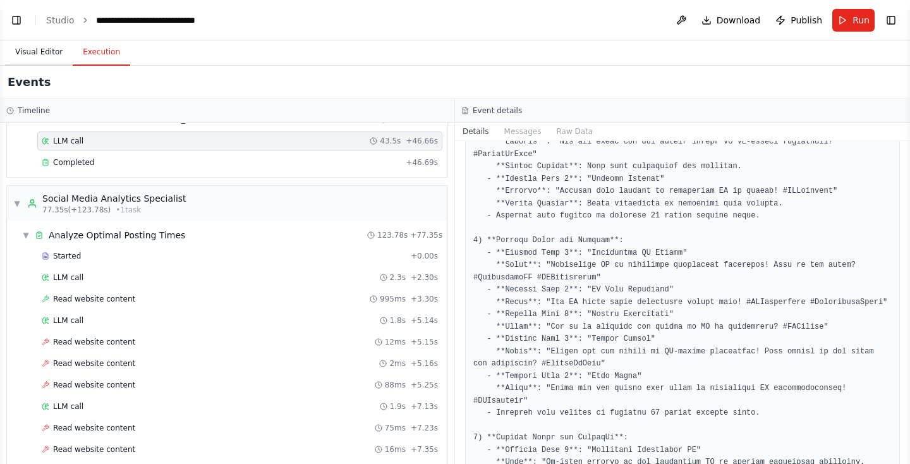
click at [45, 44] on button "Visual Editor" at bounding box center [39, 52] width 68 height 27
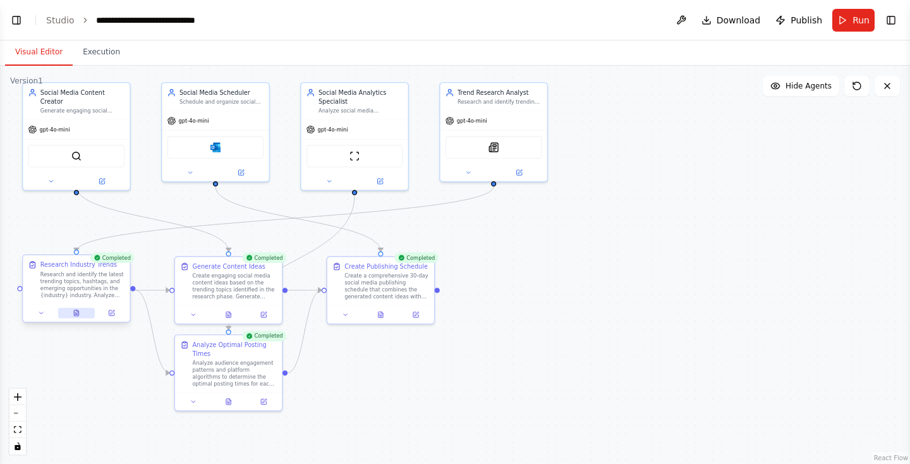
click at [70, 308] on button at bounding box center [76, 313] width 37 height 11
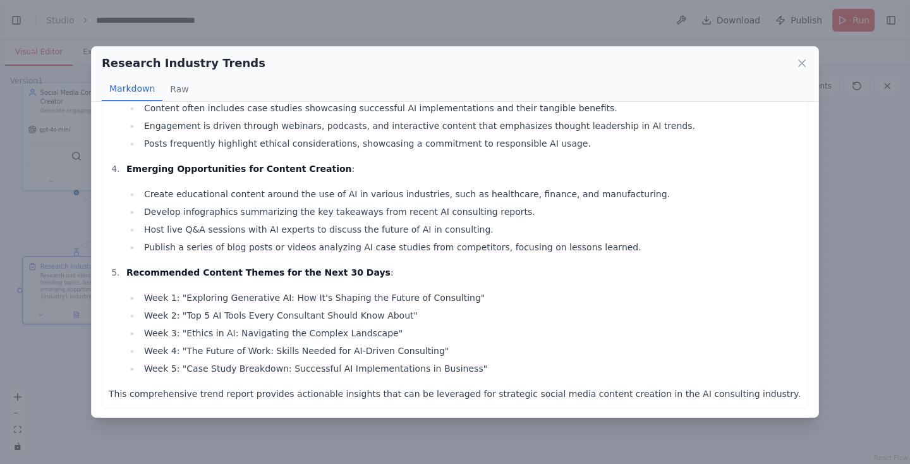
scroll to position [493, 0]
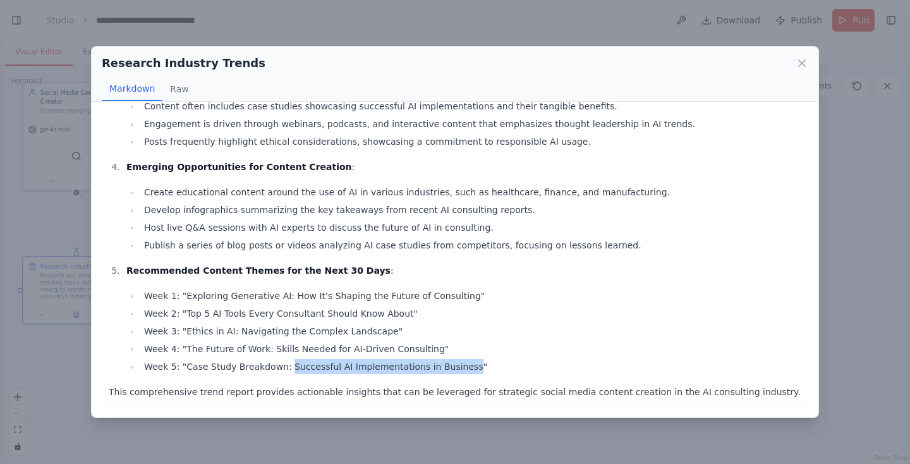
drag, startPoint x: 282, startPoint y: 363, endPoint x: 456, endPoint y: 368, distance: 174.5
click at [456, 368] on li "Week 5: "Case Study Breakdown: Successful AI Implementations in Business"" at bounding box center [470, 366] width 661 height 15
copy li "Successful AI Implementations in Business"
click at [799, 64] on icon at bounding box center [802, 63] width 13 height 13
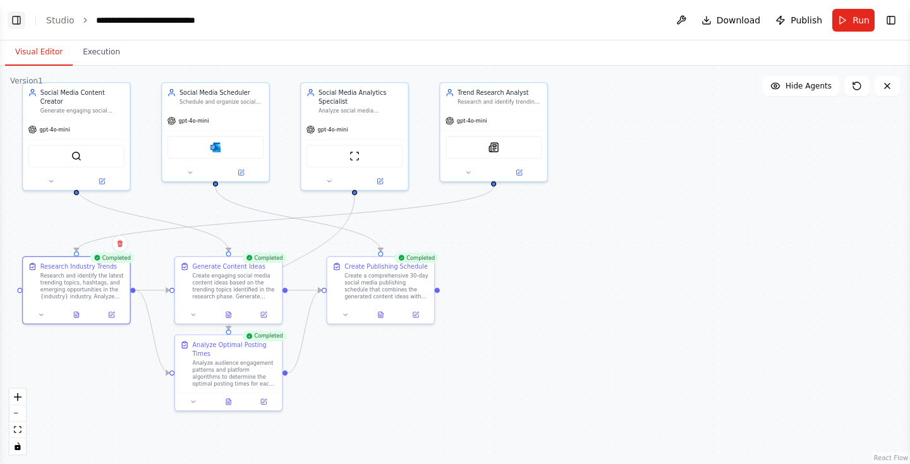
click at [19, 17] on button "Toggle Left Sidebar" at bounding box center [17, 20] width 18 height 18
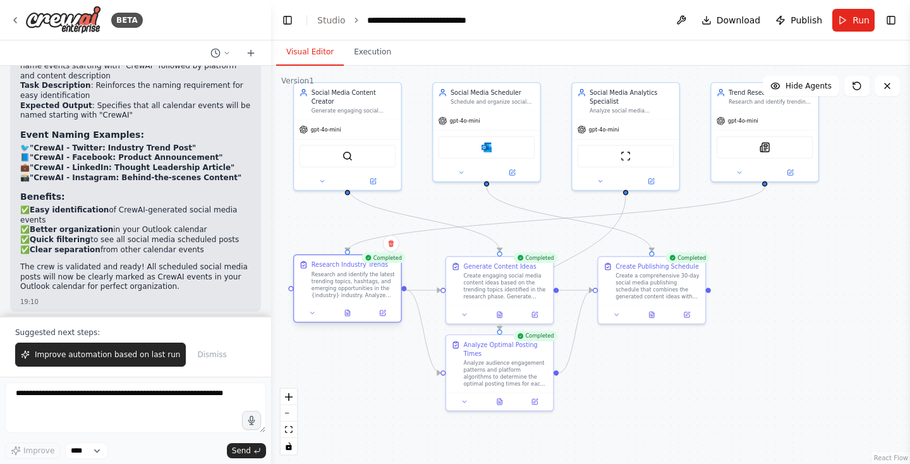
click at [384, 318] on div at bounding box center [347, 313] width 107 height 18
click at [385, 311] on icon at bounding box center [382, 313] width 7 height 7
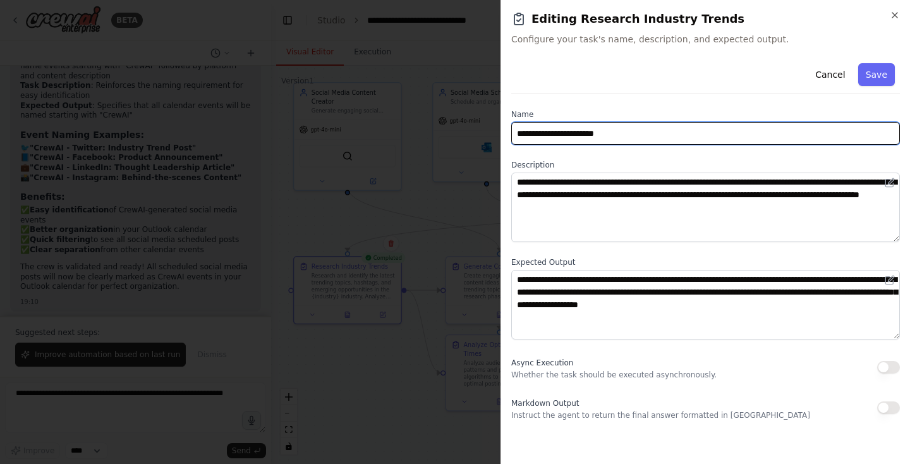
click at [574, 135] on input "**********" at bounding box center [705, 133] width 389 height 23
type input "**********"
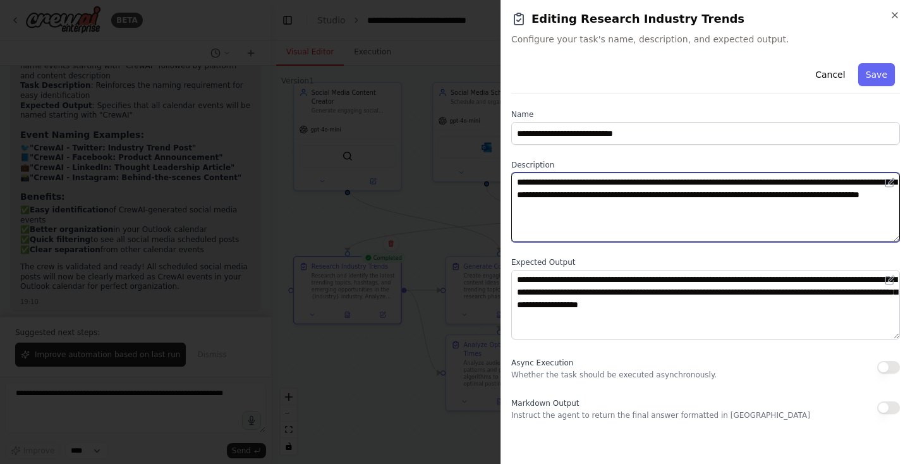
drag, startPoint x: 531, startPoint y: 197, endPoint x: 606, endPoint y: 198, distance: 74.6
click at [606, 198] on textarea "**********" at bounding box center [705, 208] width 389 height 70
click at [657, 191] on textarea "**********" at bounding box center [705, 208] width 389 height 70
click at [797, 196] on textarea "**********" at bounding box center [705, 208] width 389 height 70
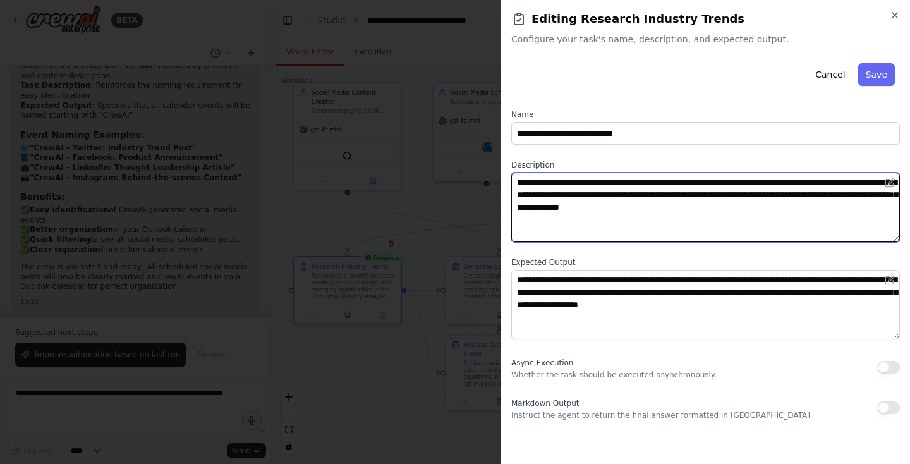
click at [797, 196] on textarea "**********" at bounding box center [705, 208] width 389 height 70
click at [712, 197] on textarea "**********" at bounding box center [705, 208] width 389 height 70
paste textarea "*******"
type textarea "**********"
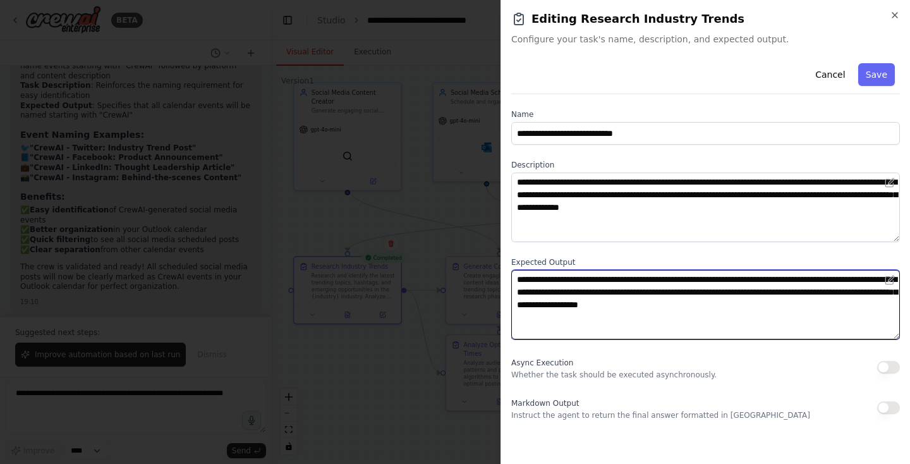
click at [827, 281] on textarea "**********" at bounding box center [705, 305] width 389 height 70
drag, startPoint x: 811, startPoint y: 276, endPoint x: 884, endPoint y: 277, distance: 72.7
click at [884, 277] on div "**********" at bounding box center [705, 305] width 389 height 70
type textarea "**********"
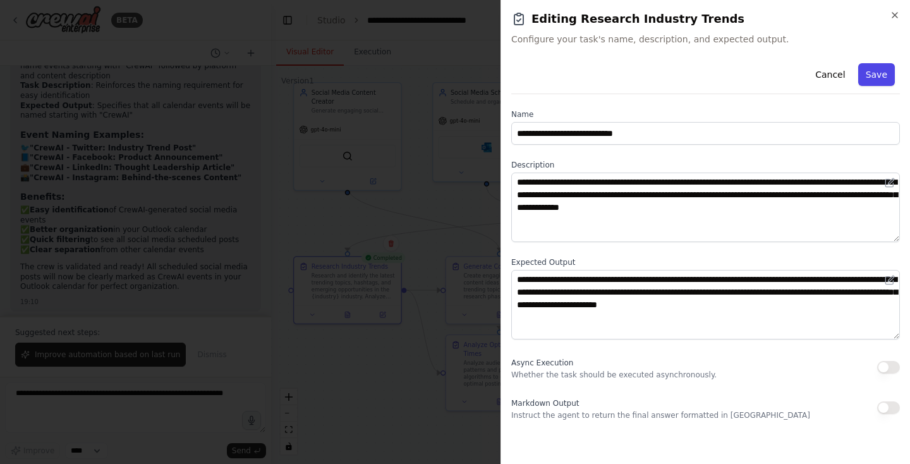
click at [869, 72] on button "Save" at bounding box center [876, 74] width 37 height 23
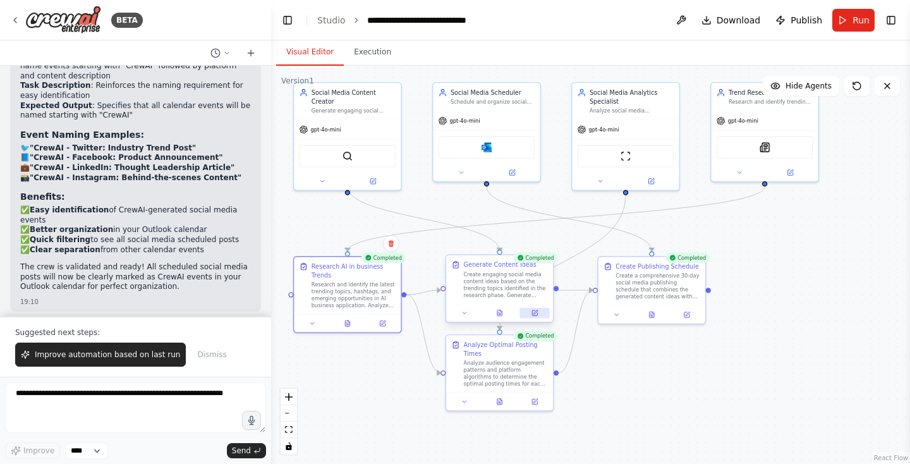
click at [533, 313] on icon at bounding box center [535, 312] width 4 height 4
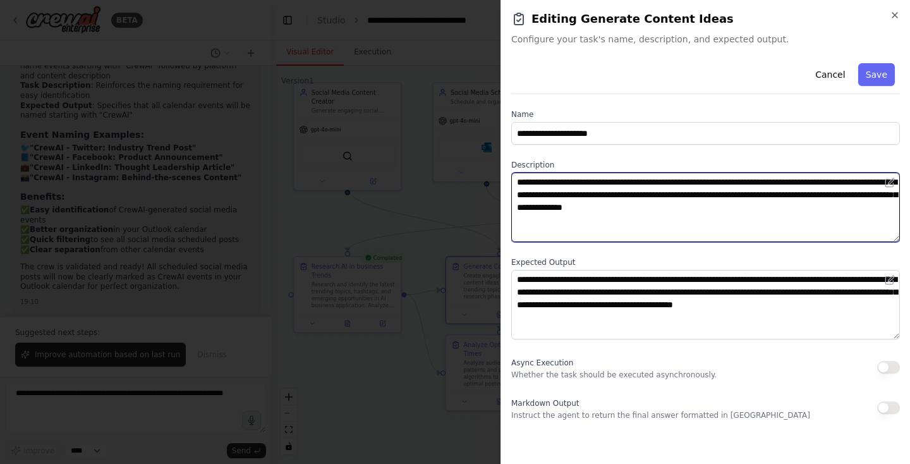
click at [643, 210] on textarea "**********" at bounding box center [705, 208] width 389 height 70
type textarea "**********"
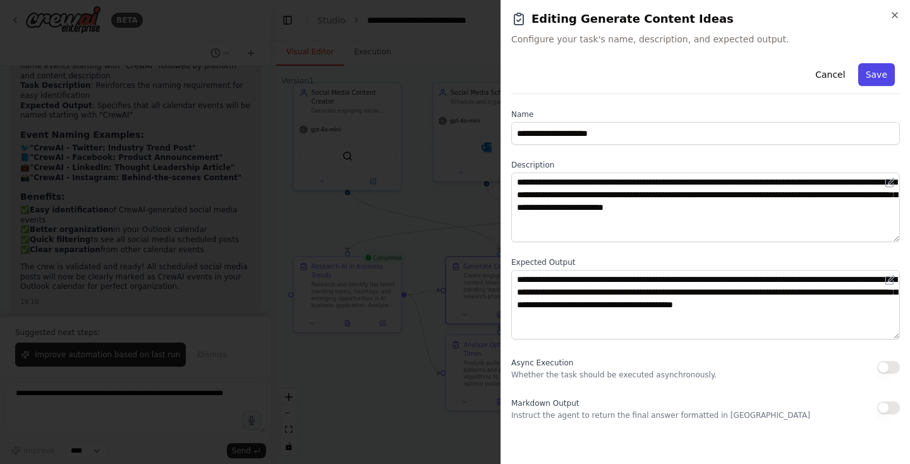
click at [876, 75] on button "Save" at bounding box center [876, 74] width 37 height 23
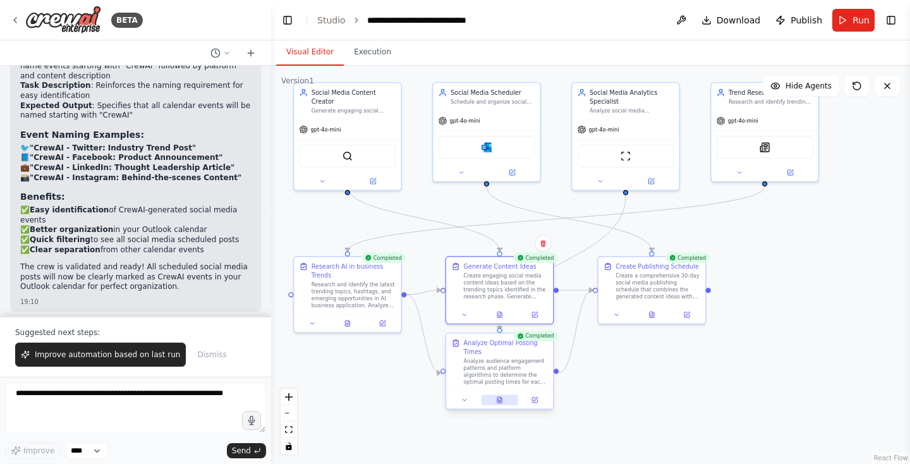
click at [501, 398] on icon at bounding box center [501, 398] width 2 height 2
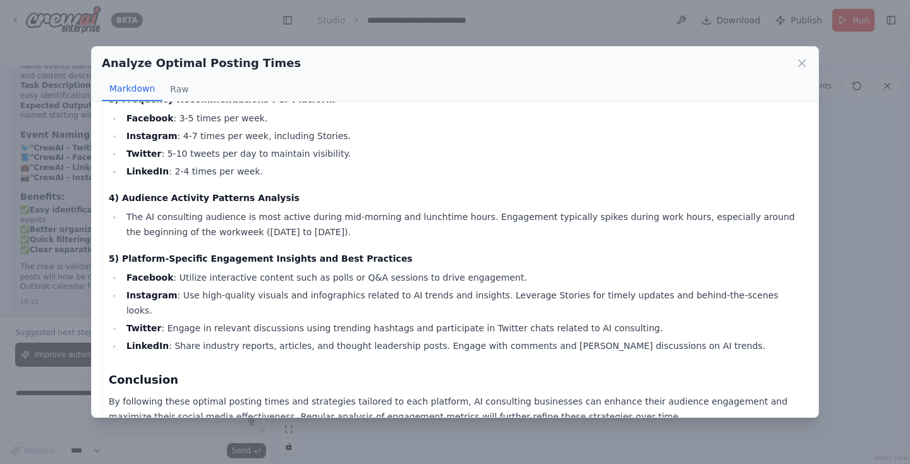
scroll to position [344, 0]
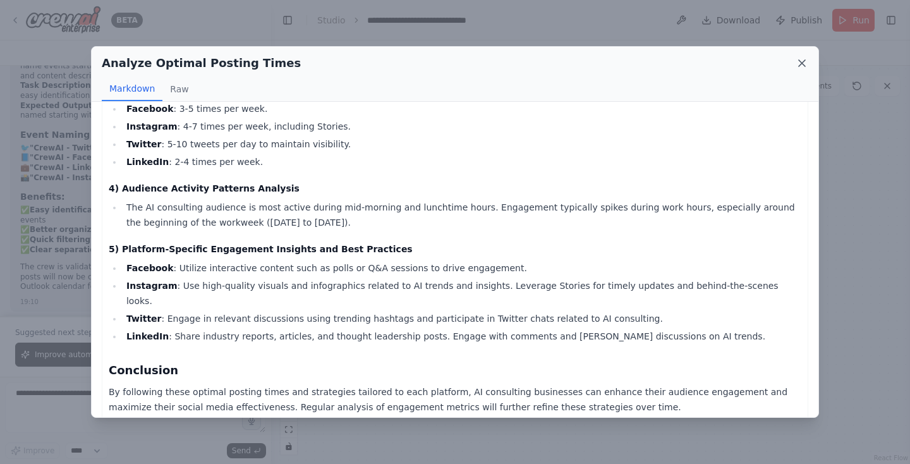
click at [802, 61] on icon at bounding box center [802, 63] width 13 height 13
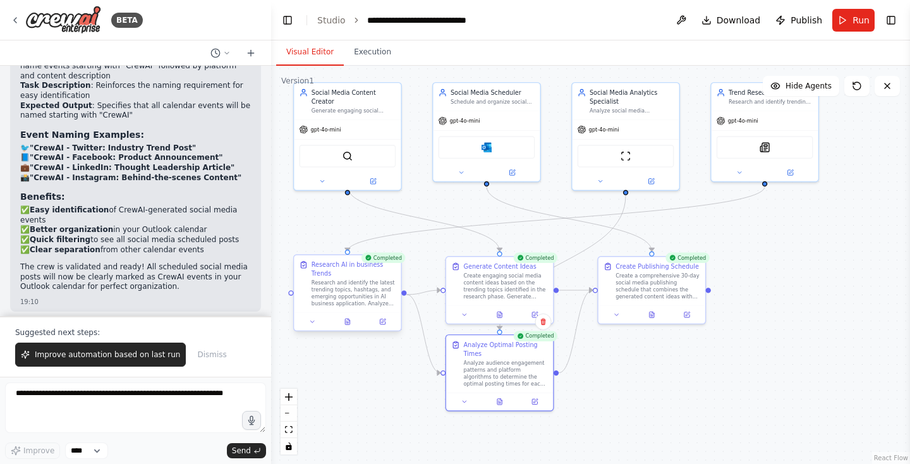
click at [358, 289] on div "Research and identify the latest trending topics, hashtags, and emerging opport…" at bounding box center [354, 293] width 84 height 28
click at [377, 317] on button at bounding box center [383, 322] width 30 height 11
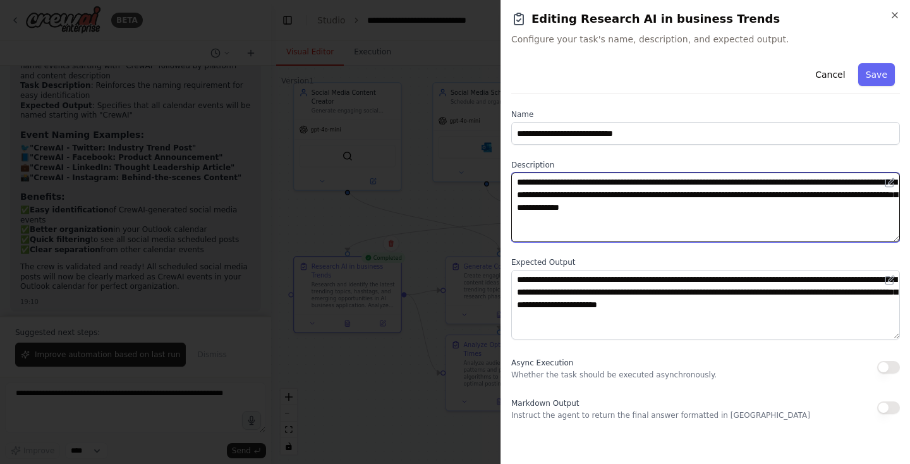
click at [811, 211] on textarea "**********" at bounding box center [705, 208] width 389 height 70
type textarea "**********"
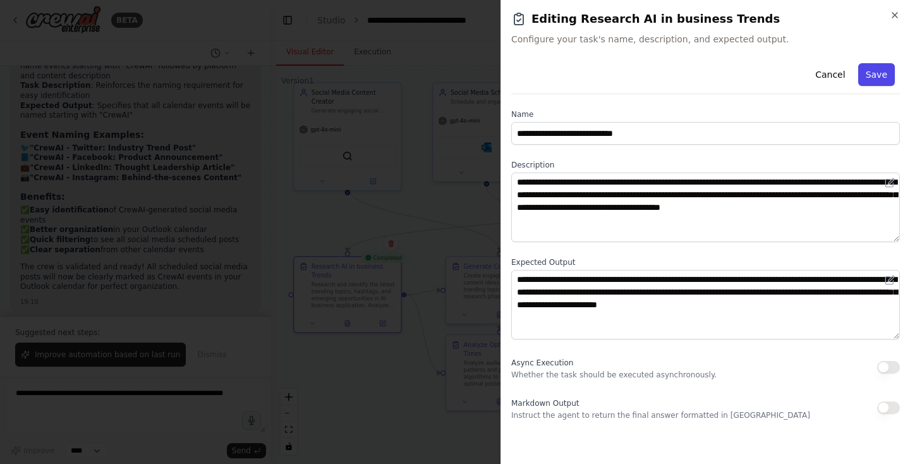
click at [864, 78] on button "Save" at bounding box center [876, 74] width 37 height 23
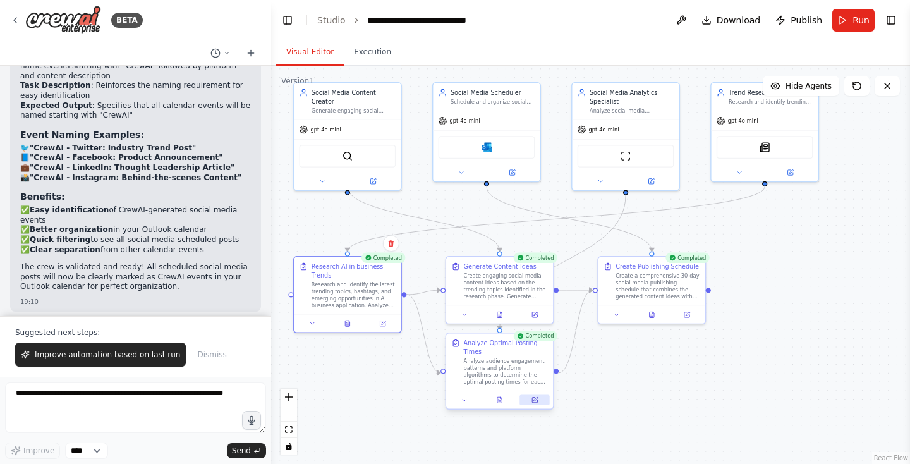
click at [531, 397] on icon at bounding box center [534, 399] width 7 height 7
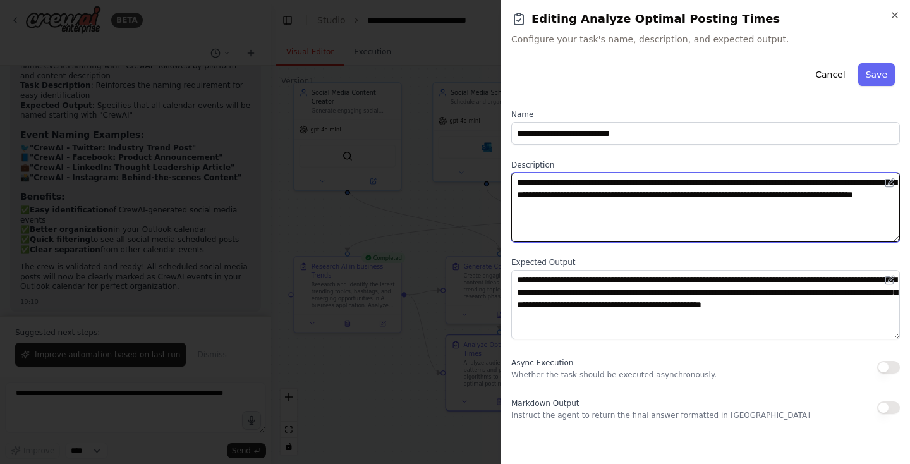
click at [795, 197] on textarea "**********" at bounding box center [705, 208] width 389 height 70
click at [809, 198] on textarea "**********" at bounding box center [705, 208] width 389 height 70
click at [854, 198] on textarea "**********" at bounding box center [705, 208] width 389 height 70
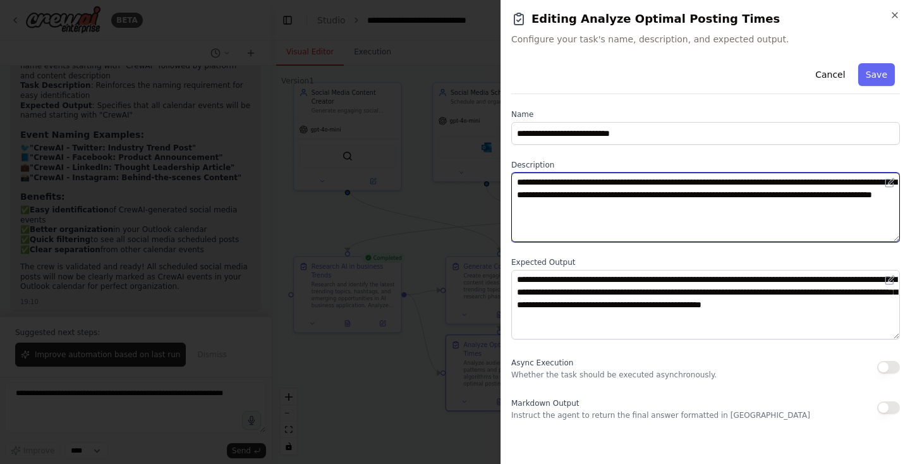
click at [863, 196] on textarea "**********" at bounding box center [705, 208] width 389 height 70
click at [863, 195] on textarea "**********" at bounding box center [705, 208] width 389 height 70
click at [581, 207] on textarea "**********" at bounding box center [705, 208] width 389 height 70
click at [779, 197] on textarea "**********" at bounding box center [705, 208] width 389 height 70
type textarea "**********"
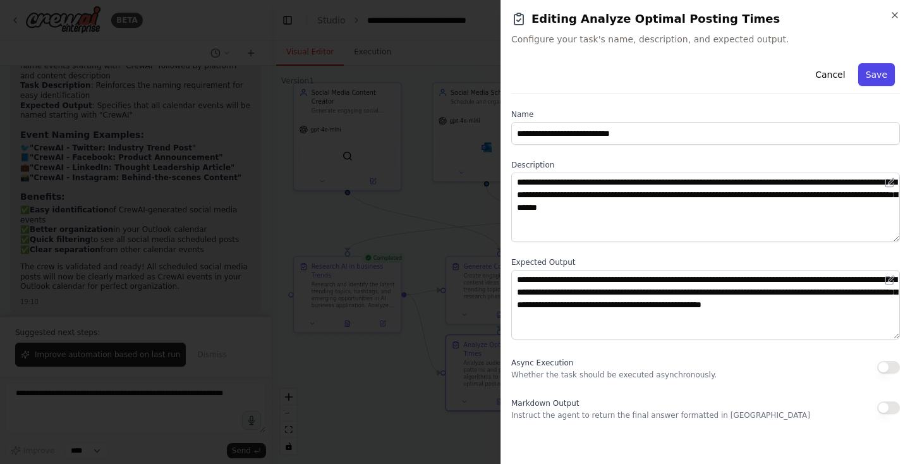
click at [885, 80] on button "Save" at bounding box center [876, 74] width 37 height 23
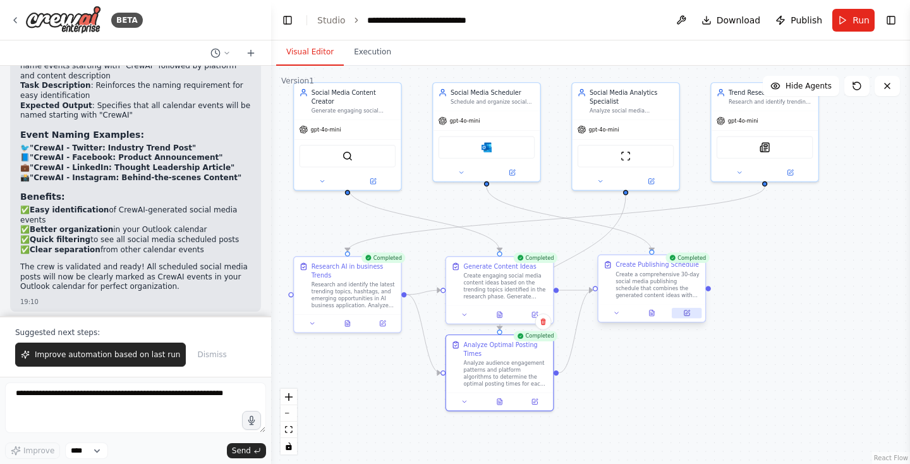
click at [685, 311] on icon at bounding box center [686, 312] width 5 height 5
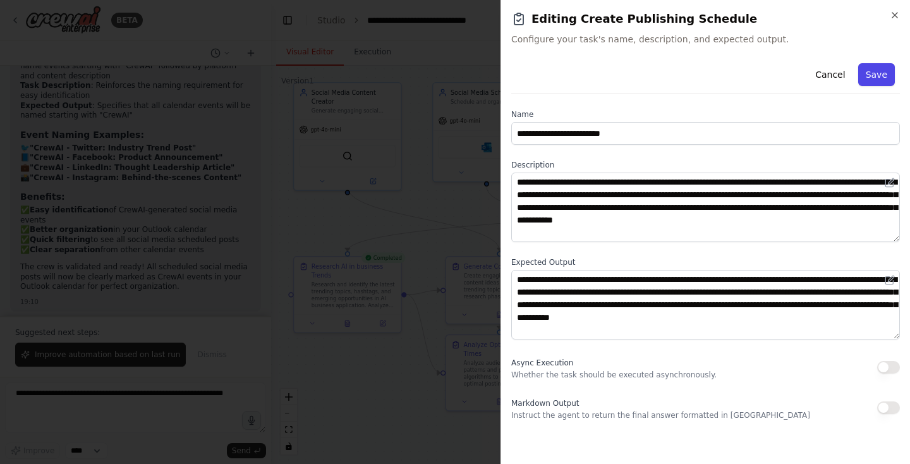
click at [885, 71] on button "Save" at bounding box center [876, 74] width 37 height 23
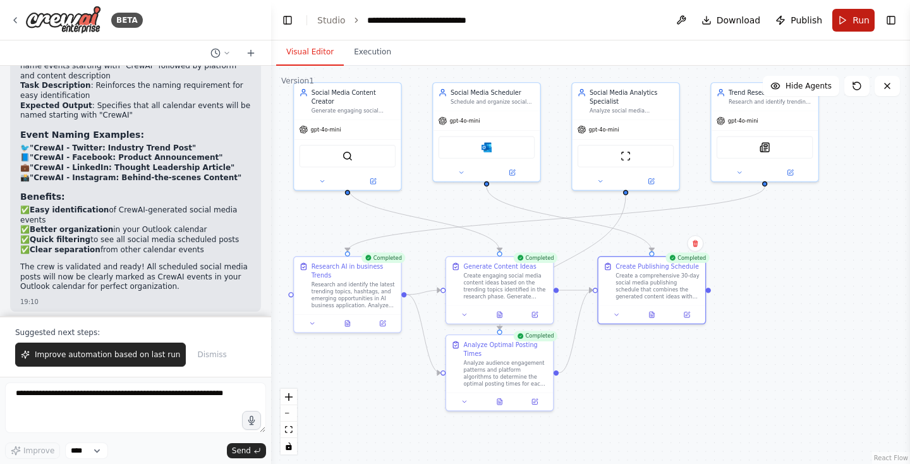
click at [857, 15] on span "Run" at bounding box center [860, 20] width 17 height 13
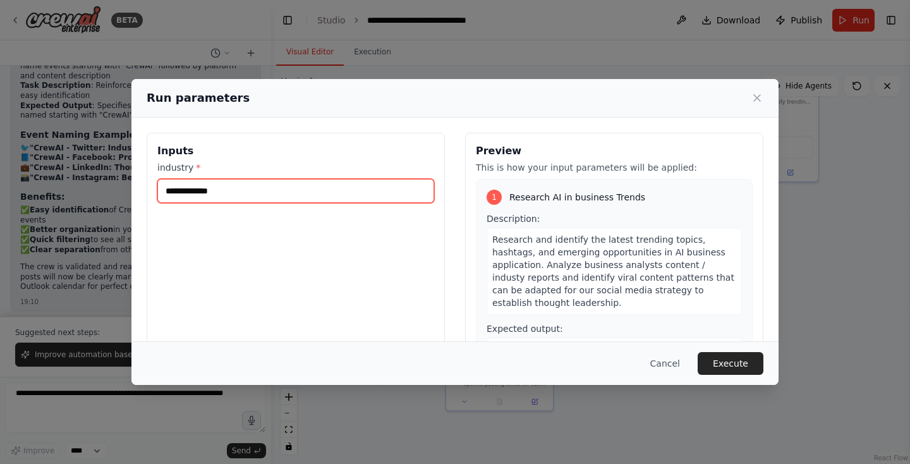
drag, startPoint x: 330, startPoint y: 198, endPoint x: 97, endPoint y: 183, distance: 233.7
click at [97, 183] on div "**********" at bounding box center [455, 232] width 910 height 464
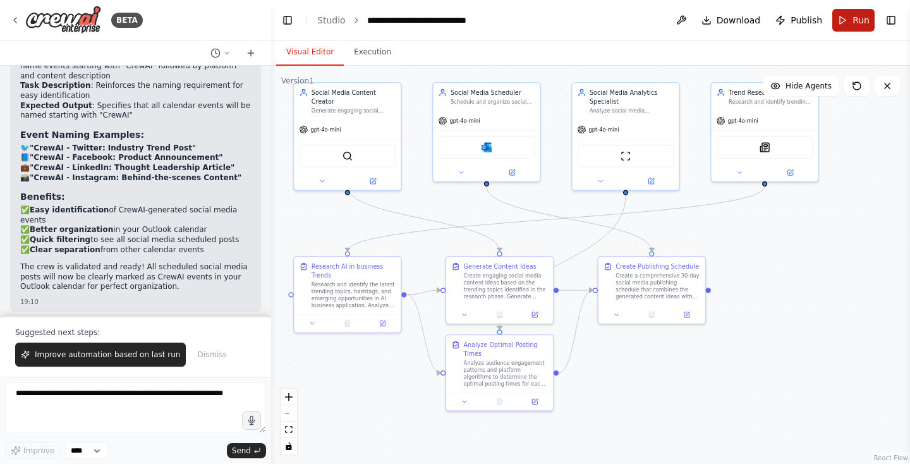
click at [857, 21] on span "Run" at bounding box center [860, 20] width 17 height 13
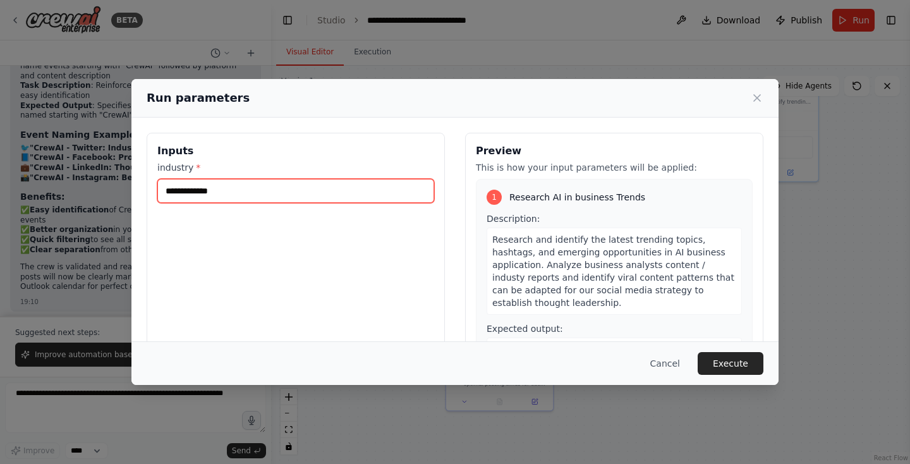
drag, startPoint x: 240, startPoint y: 184, endPoint x: 224, endPoint y: 191, distance: 17.5
click at [224, 191] on input "**********" at bounding box center [295, 191] width 277 height 24
type input "**********"
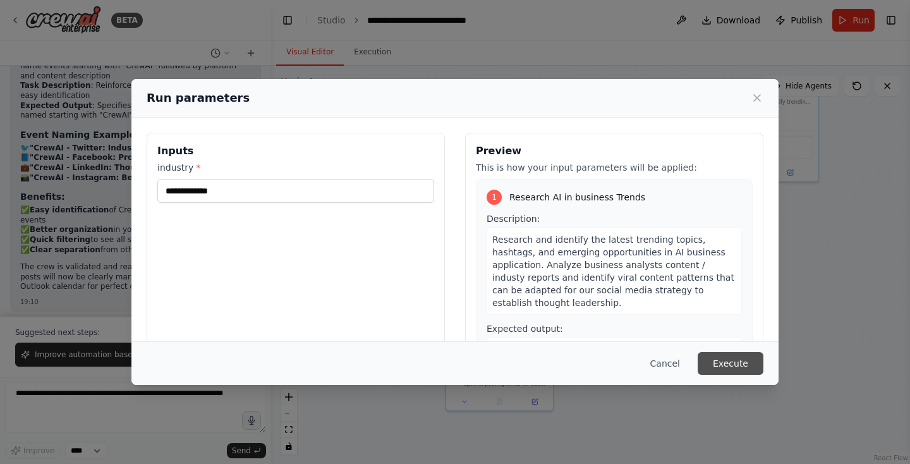
click at [724, 358] on button "Execute" at bounding box center [731, 363] width 66 height 23
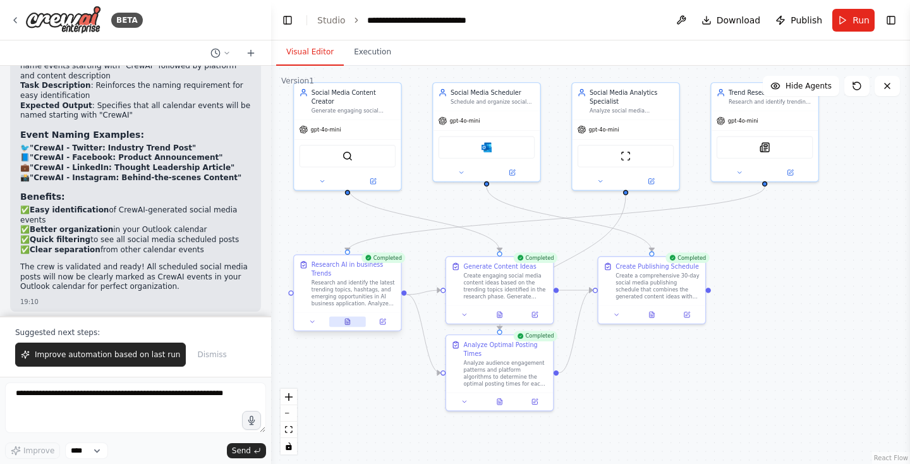
click at [351, 320] on icon at bounding box center [347, 321] width 7 height 7
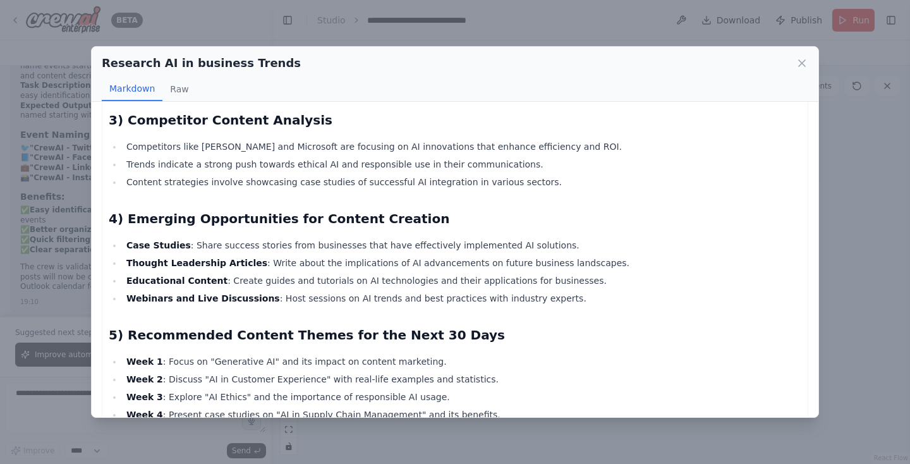
scroll to position [543, 0]
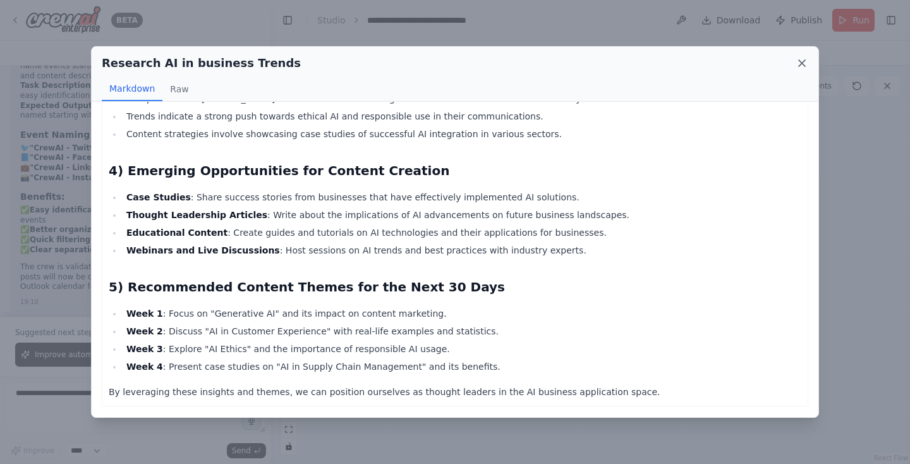
click at [803, 64] on icon at bounding box center [802, 63] width 6 height 6
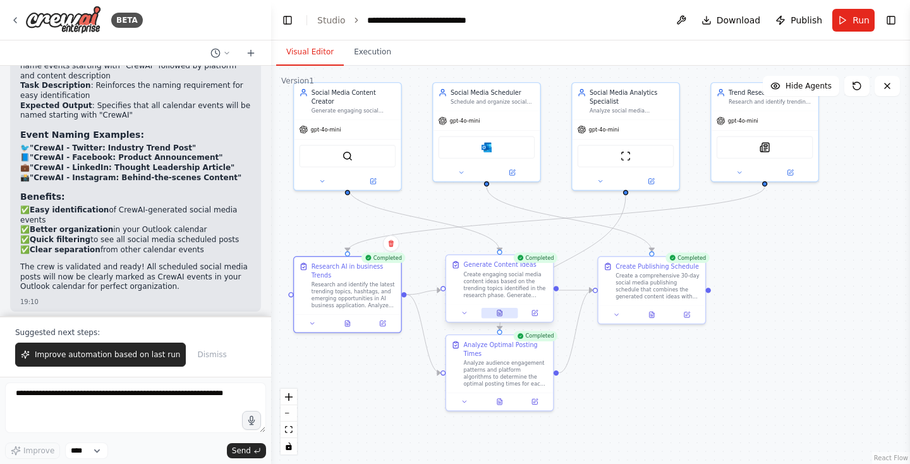
click at [506, 311] on button at bounding box center [500, 313] width 37 height 11
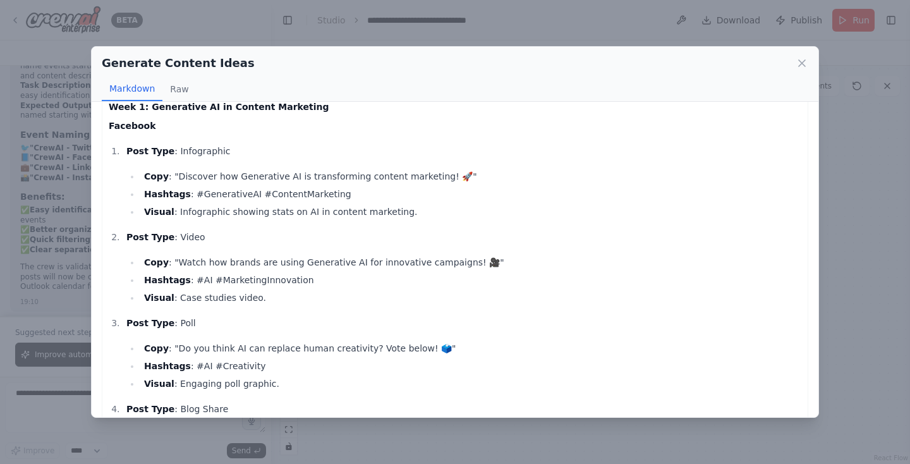
scroll to position [108, 0]
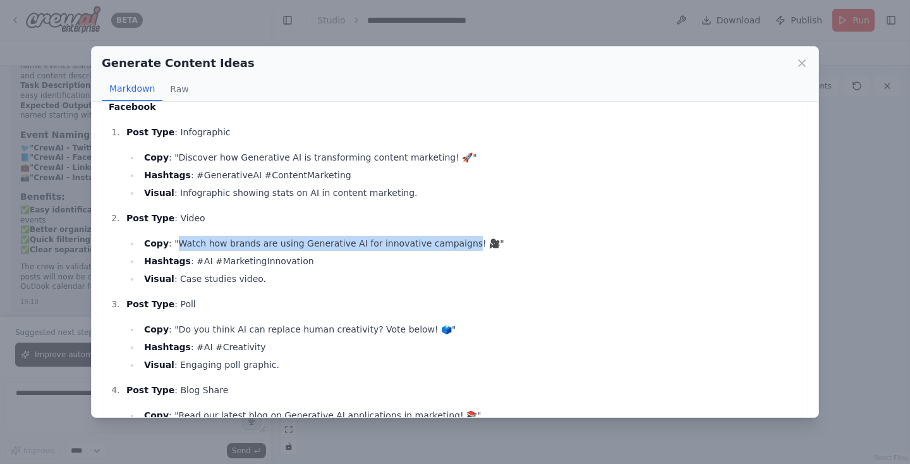
drag, startPoint x: 176, startPoint y: 241, endPoint x: 451, endPoint y: 238, distance: 274.9
click at [451, 238] on li "Copy : "Watch how brands are using Generative AI for innovative campaigns! 🎥"" at bounding box center [470, 243] width 661 height 15
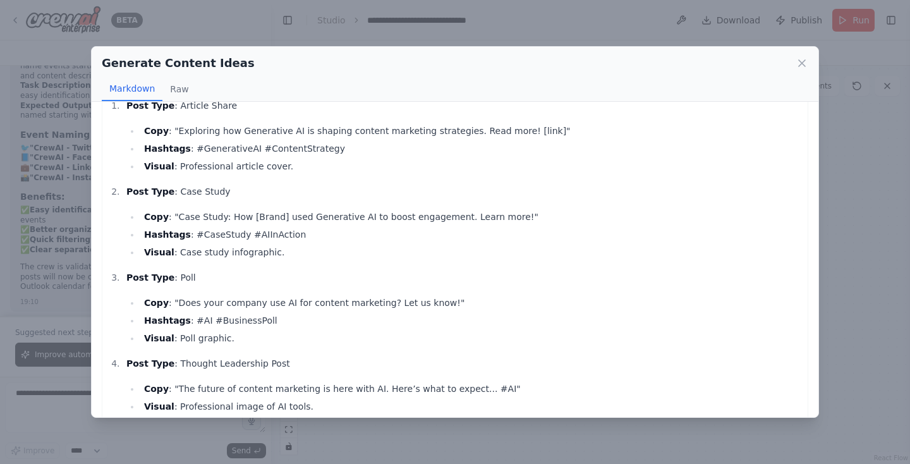
scroll to position [1239, 0]
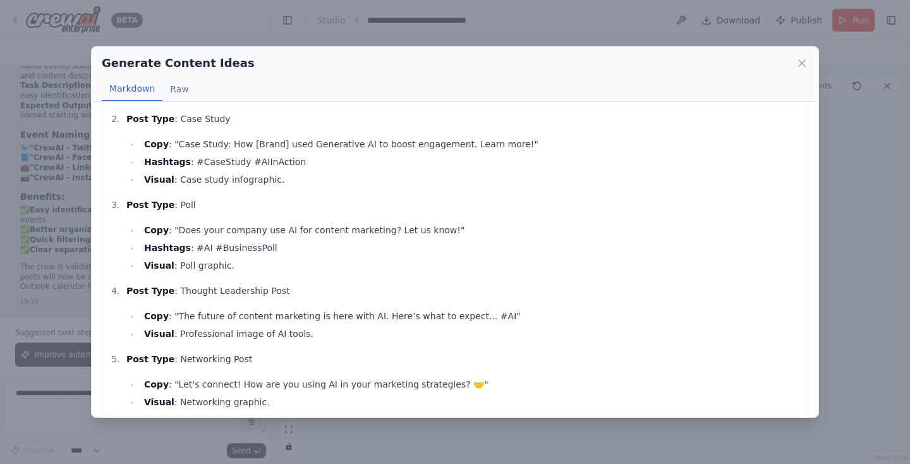
click at [238, 231] on li "Copy : "Does your company use AI for content marketing? Let us know!"" at bounding box center [470, 229] width 661 height 15
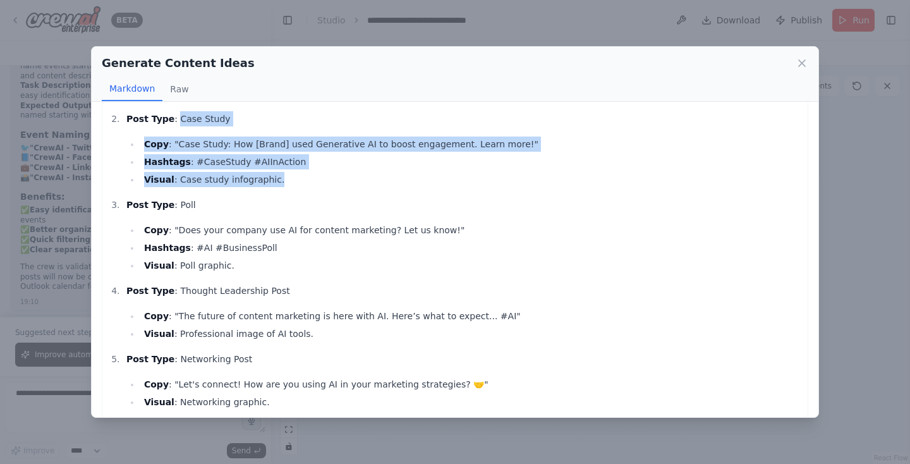
drag, startPoint x: 176, startPoint y: 119, endPoint x: 291, endPoint y: 187, distance: 133.7
click at [292, 188] on ol "Post Type : Article Share Copy : "Exploring how Generative AI is shaping conten…" at bounding box center [455, 217] width 693 height 384
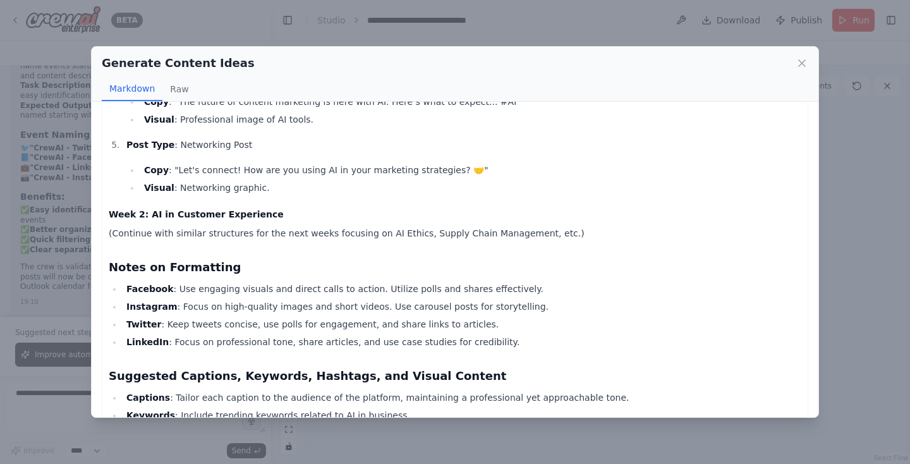
scroll to position [1422, 0]
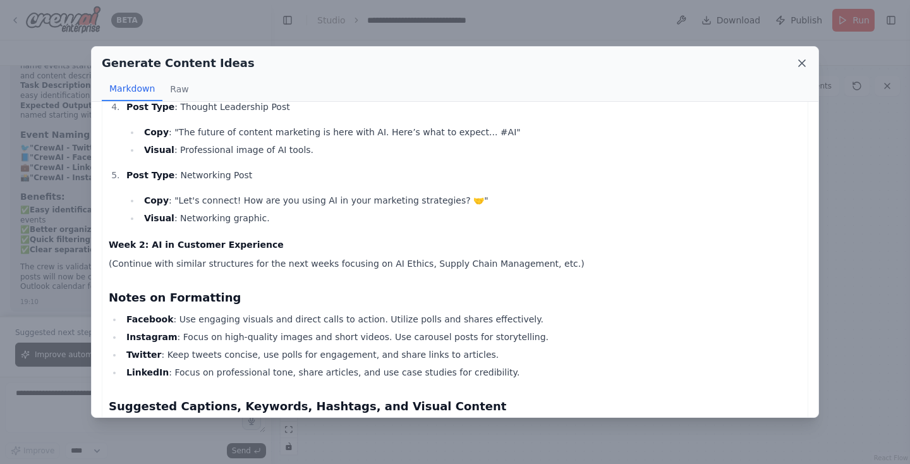
click at [800, 61] on icon at bounding box center [802, 63] width 13 height 13
